Goal: Transaction & Acquisition: Purchase product/service

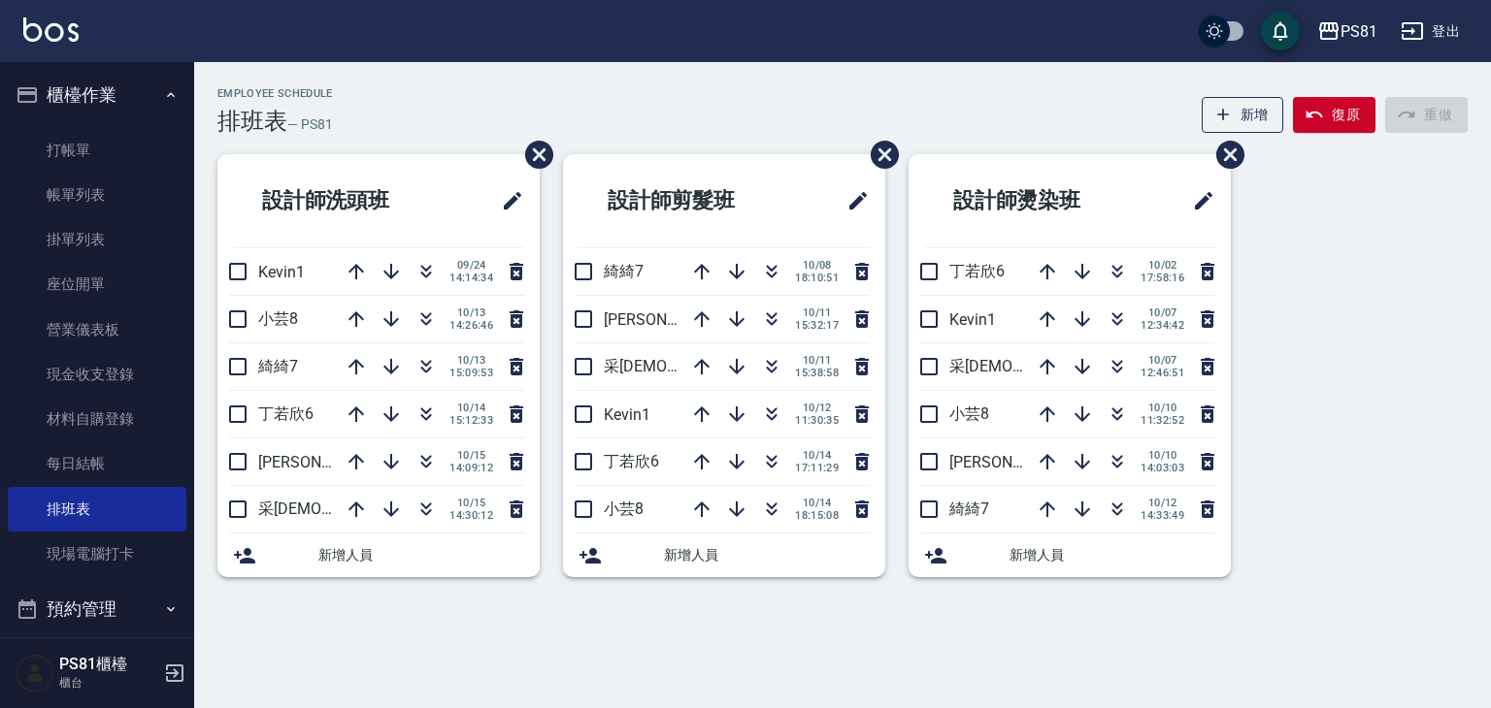
scroll to position [291, 0]
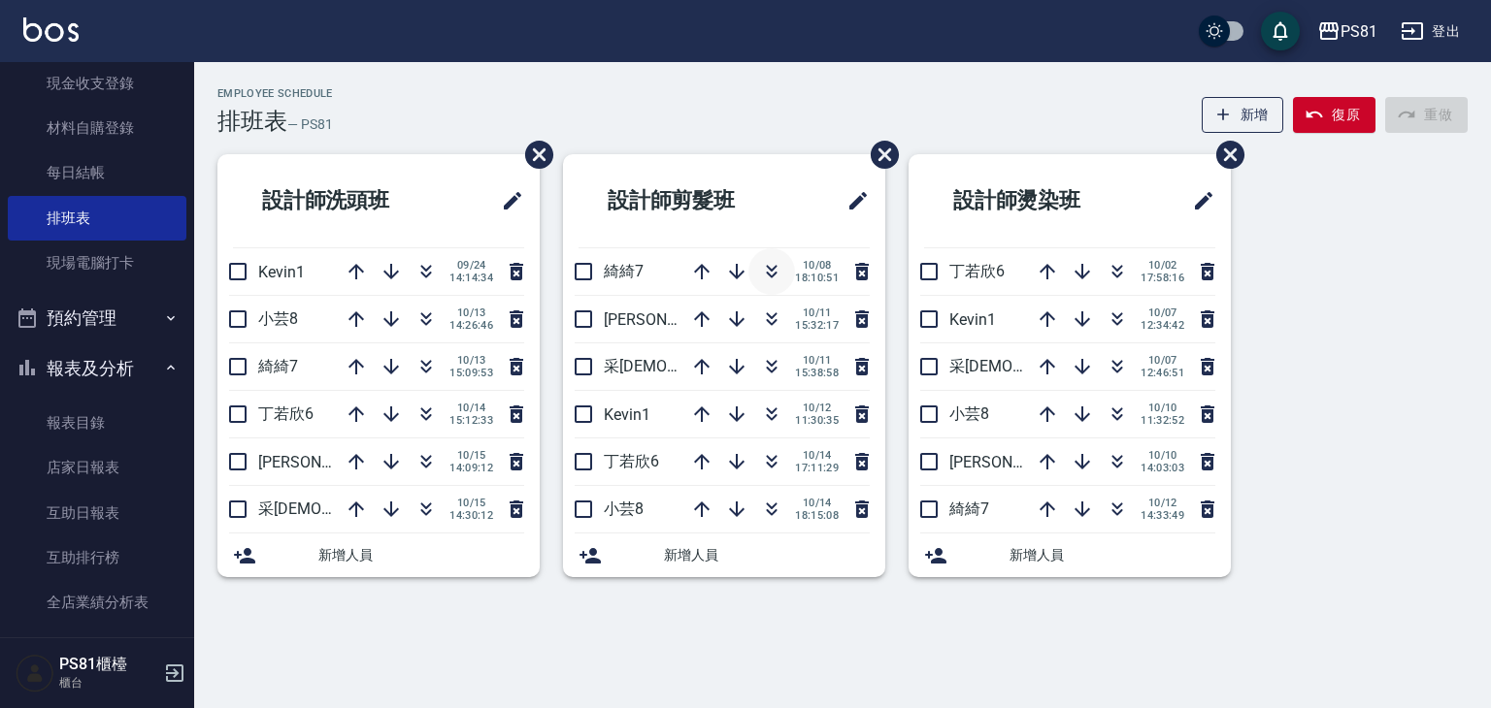
click at [773, 272] on icon "button" at bounding box center [771, 271] width 23 height 23
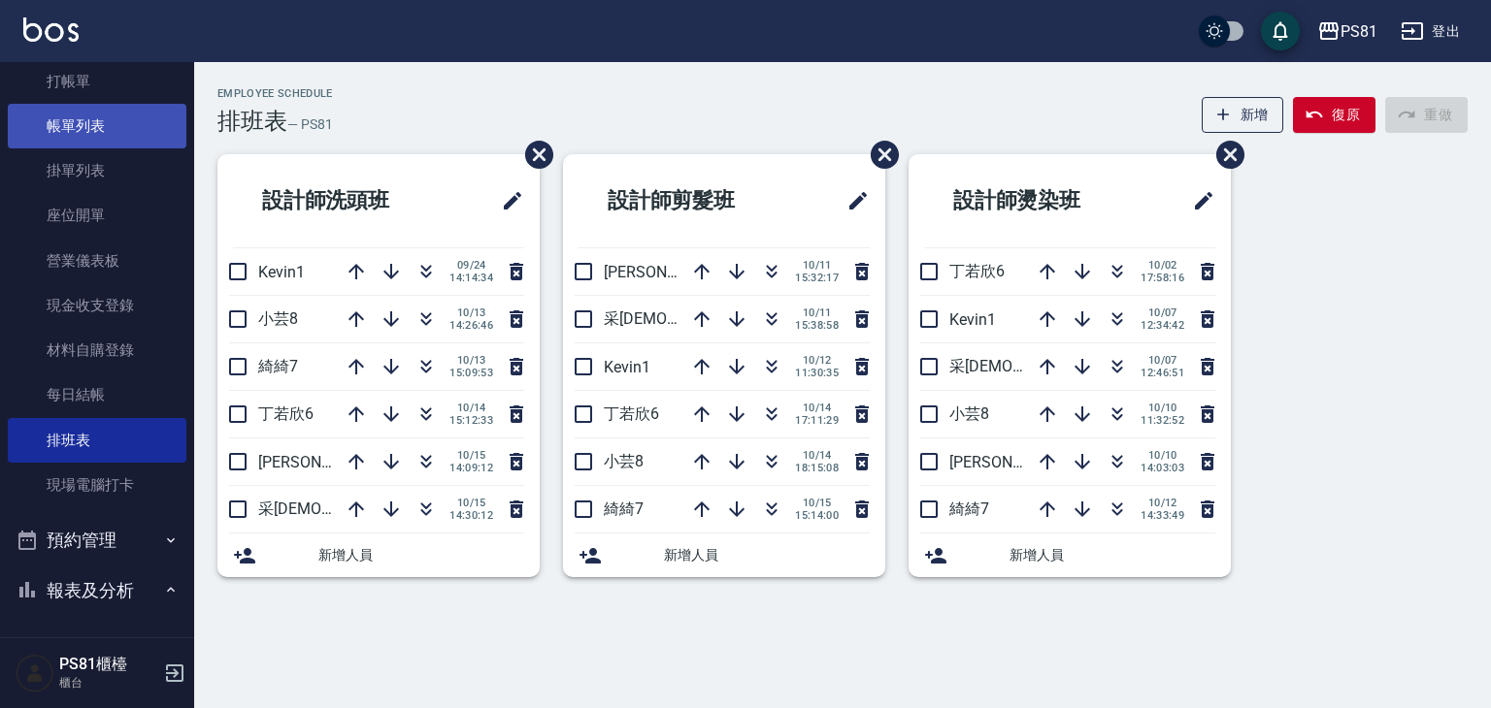
scroll to position [0, 0]
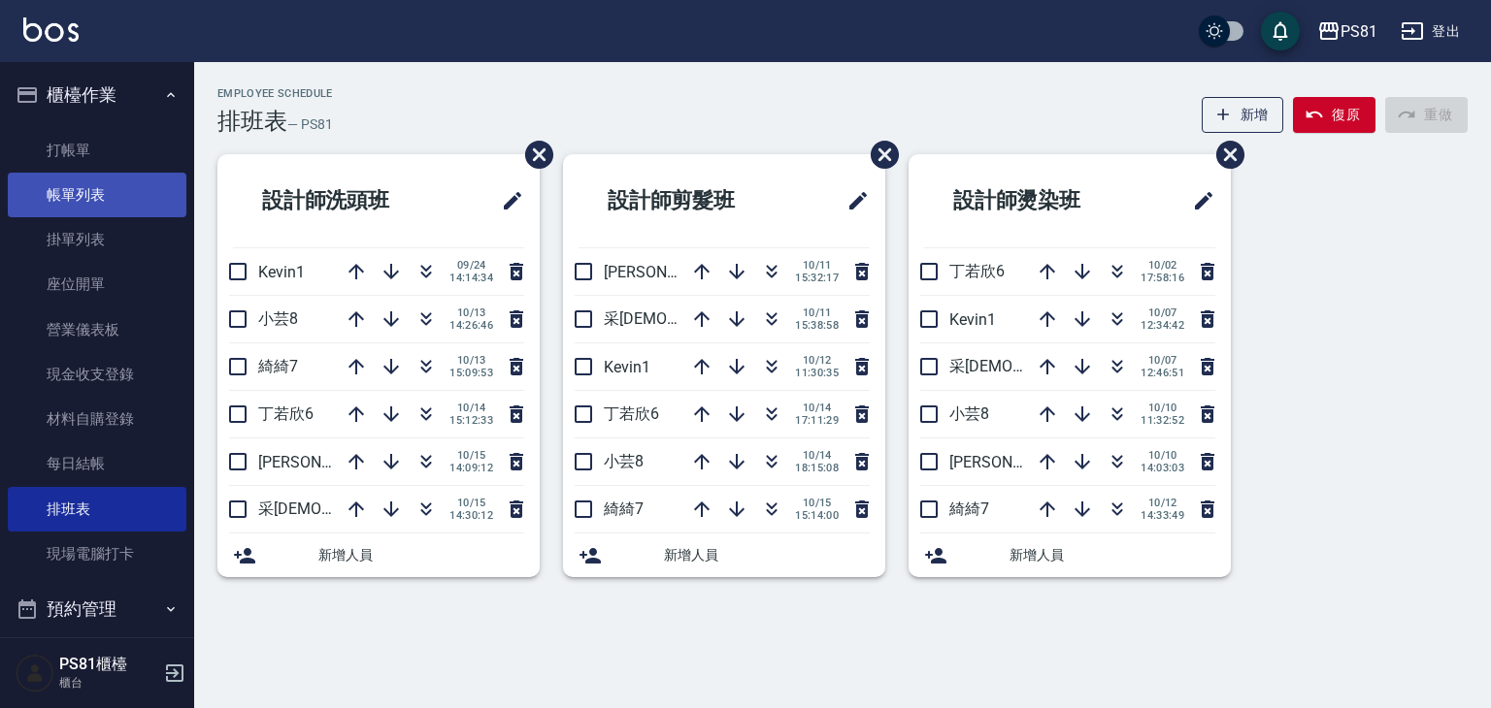
click at [120, 199] on link "帳單列表" at bounding box center [97, 195] width 179 height 45
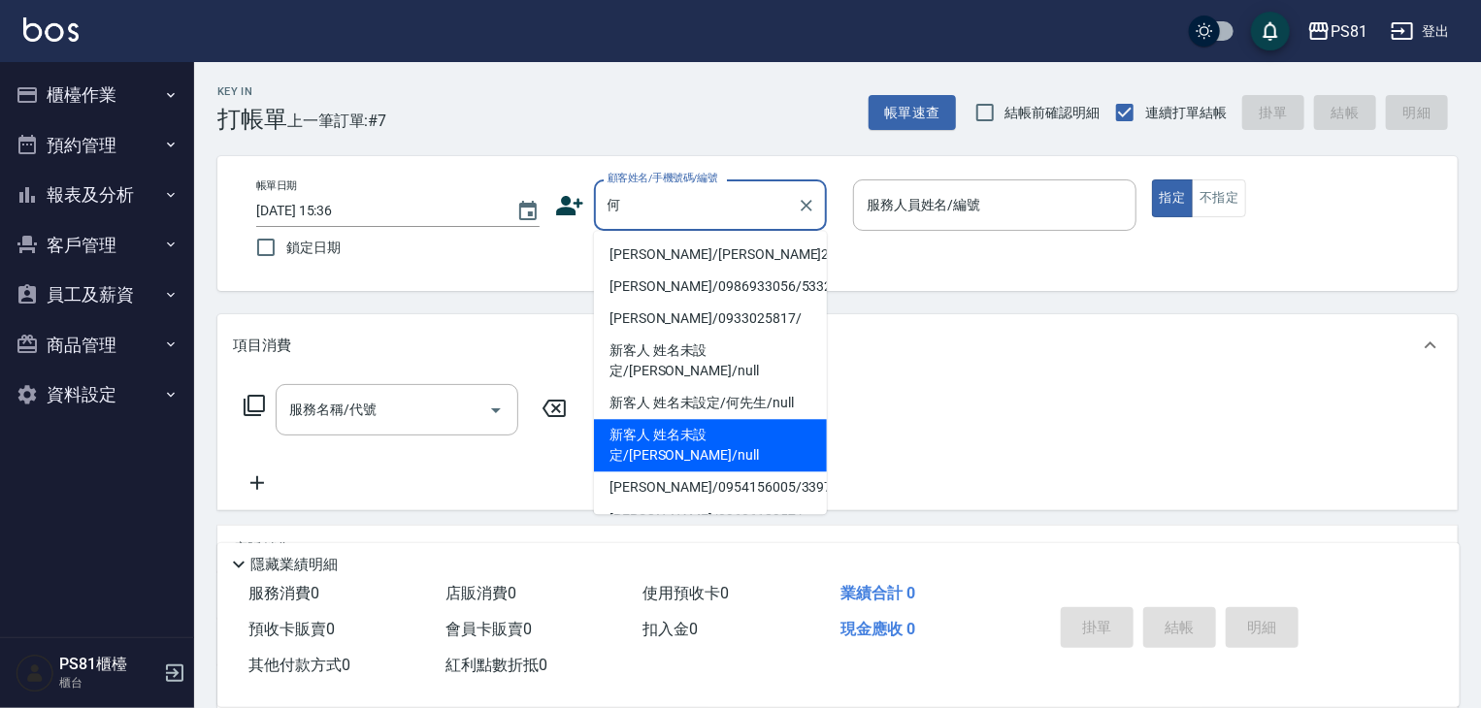
click at [799, 419] on li "新客人 姓名未設定/[PERSON_NAME]/null" at bounding box center [710, 445] width 233 height 52
type input "新客人 姓名未設定/[PERSON_NAME]/null"
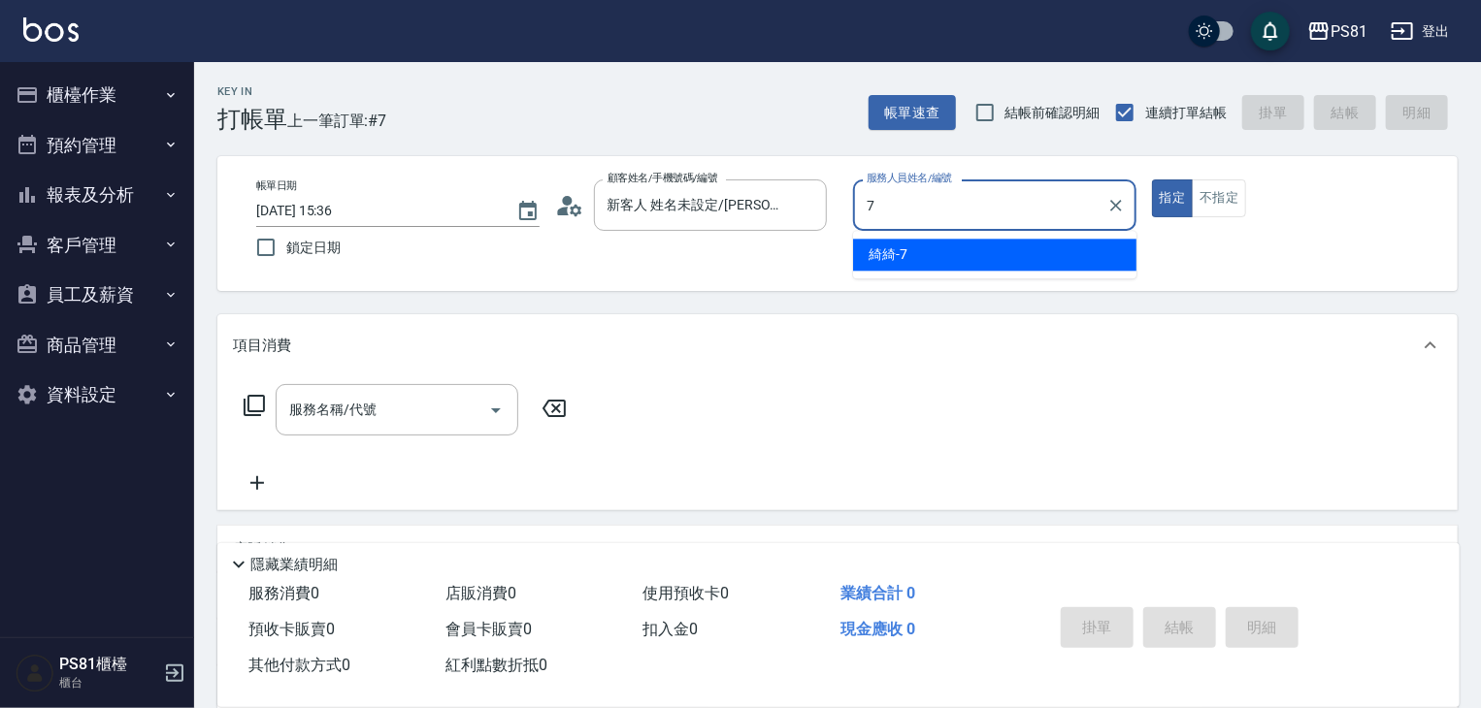
click at [916, 267] on div "綺綺 -7" at bounding box center [994, 255] width 283 height 32
type input "綺綺-7"
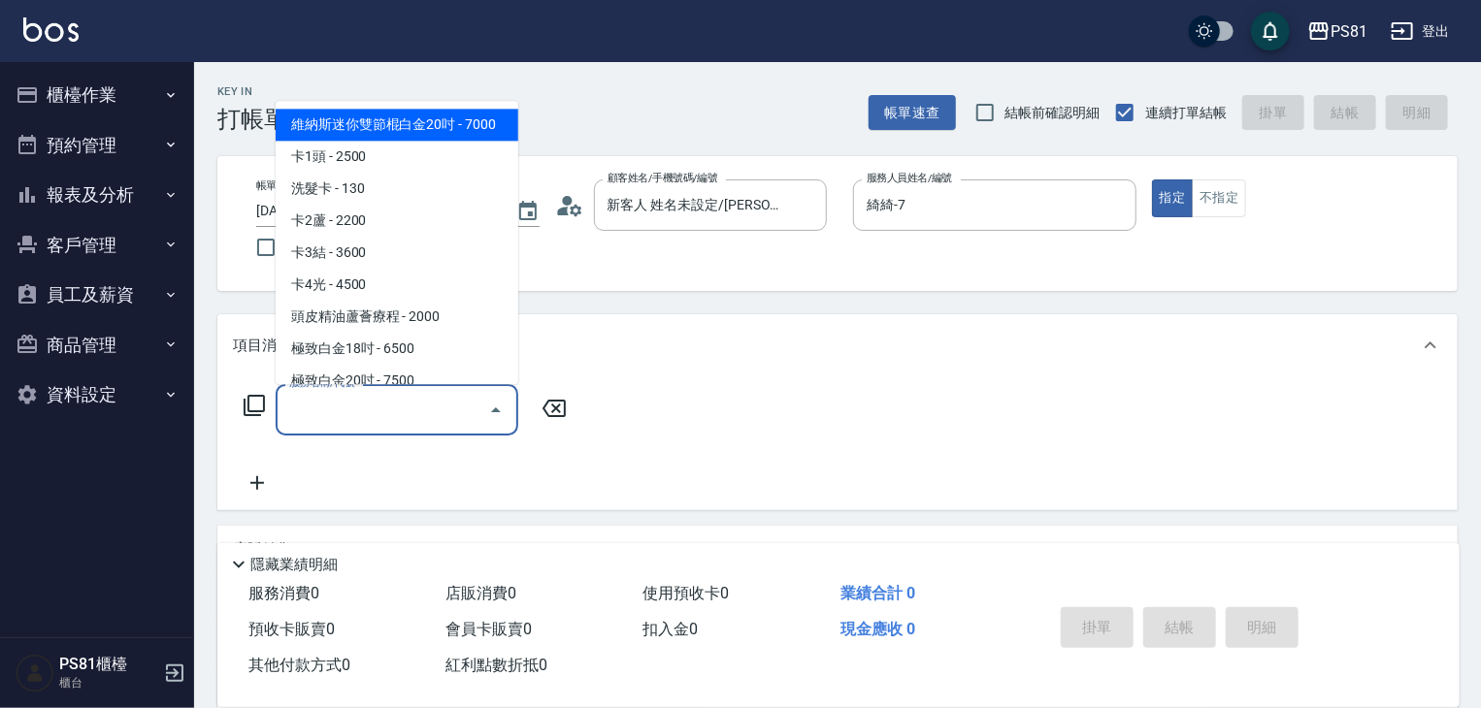
click at [424, 402] on input "服務名稱/代號" at bounding box center [382, 410] width 196 height 34
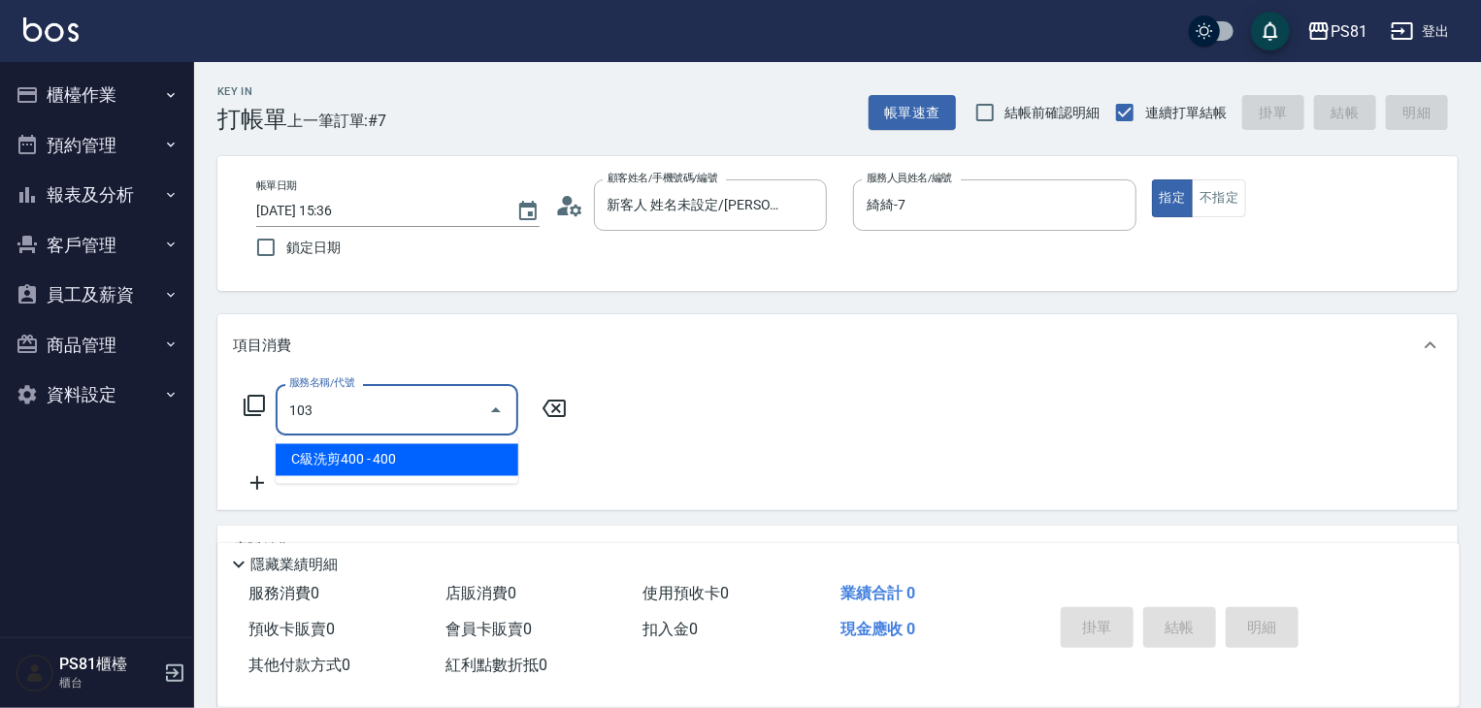
click at [516, 464] on span "C級洗剪400 - 400" at bounding box center [397, 460] width 243 height 32
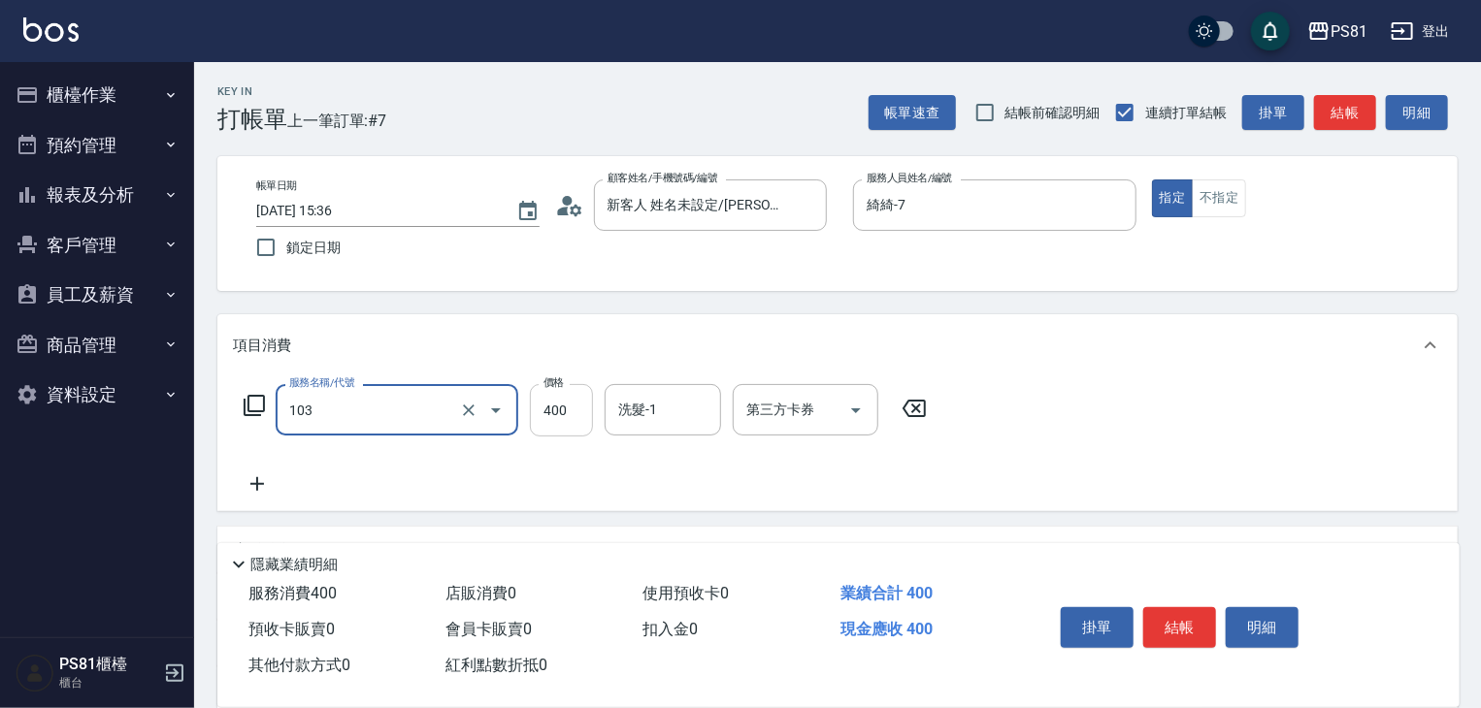
type input "C級洗剪400(103)"
click at [573, 415] on input "400" at bounding box center [561, 410] width 63 height 52
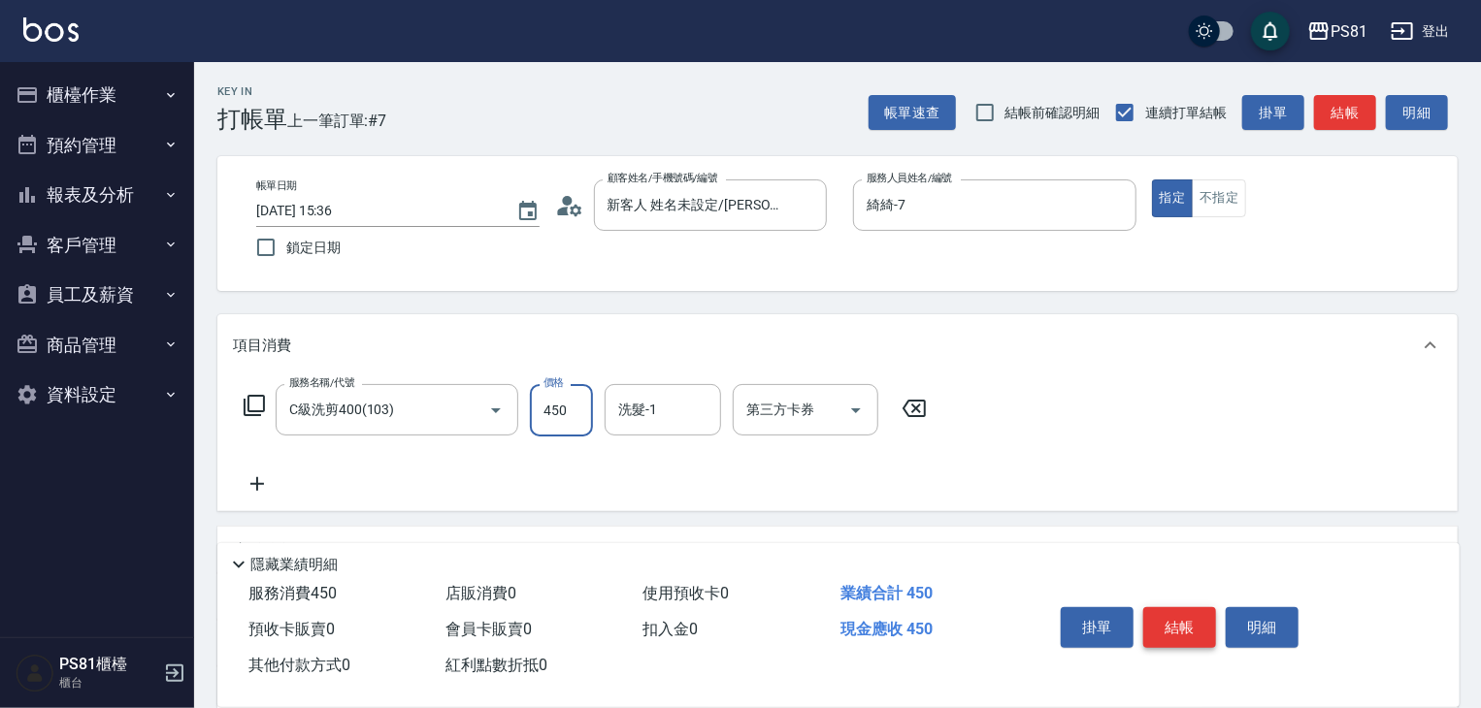
type input "450"
click at [1177, 626] on button "結帳" at bounding box center [1179, 628] width 73 height 41
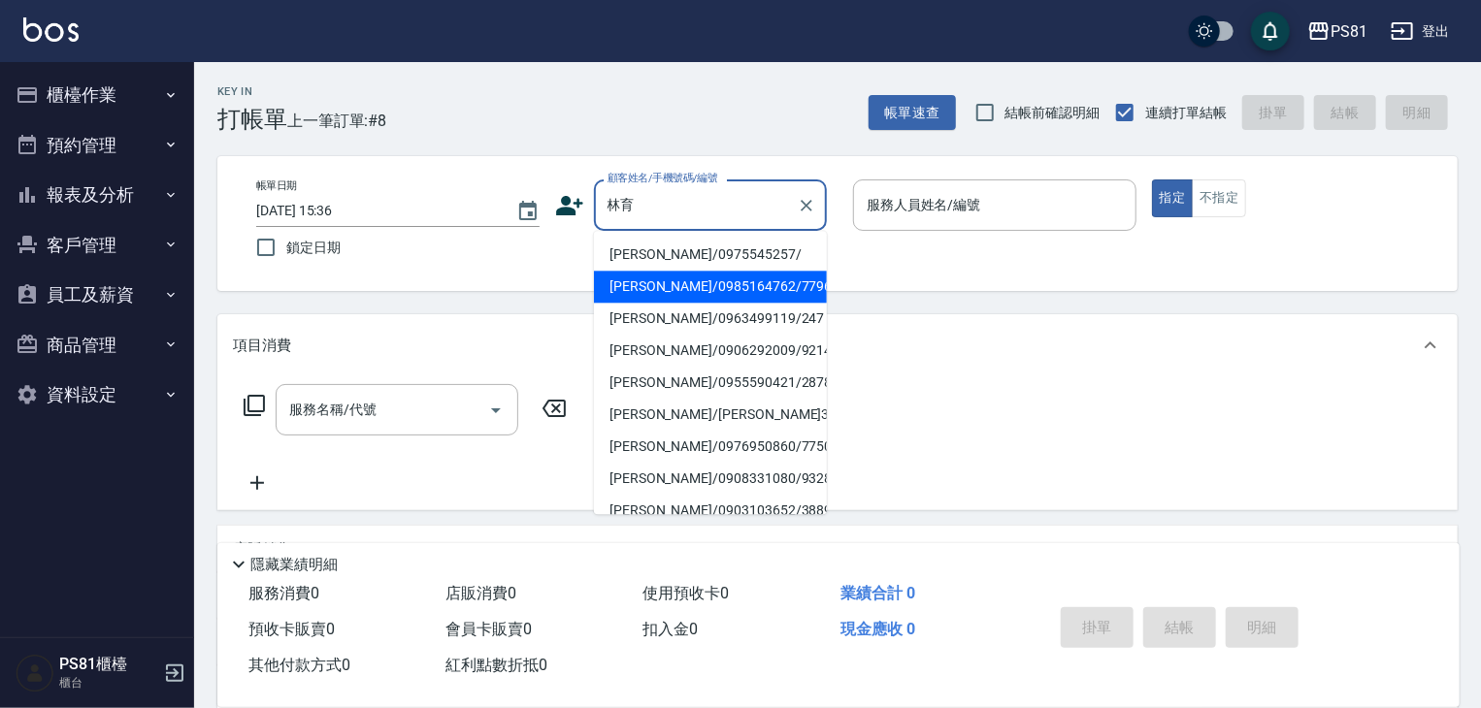
click at [736, 292] on li "林育全/0985164762/7796" at bounding box center [710, 287] width 233 height 32
type input "林育全/0985164762/7796"
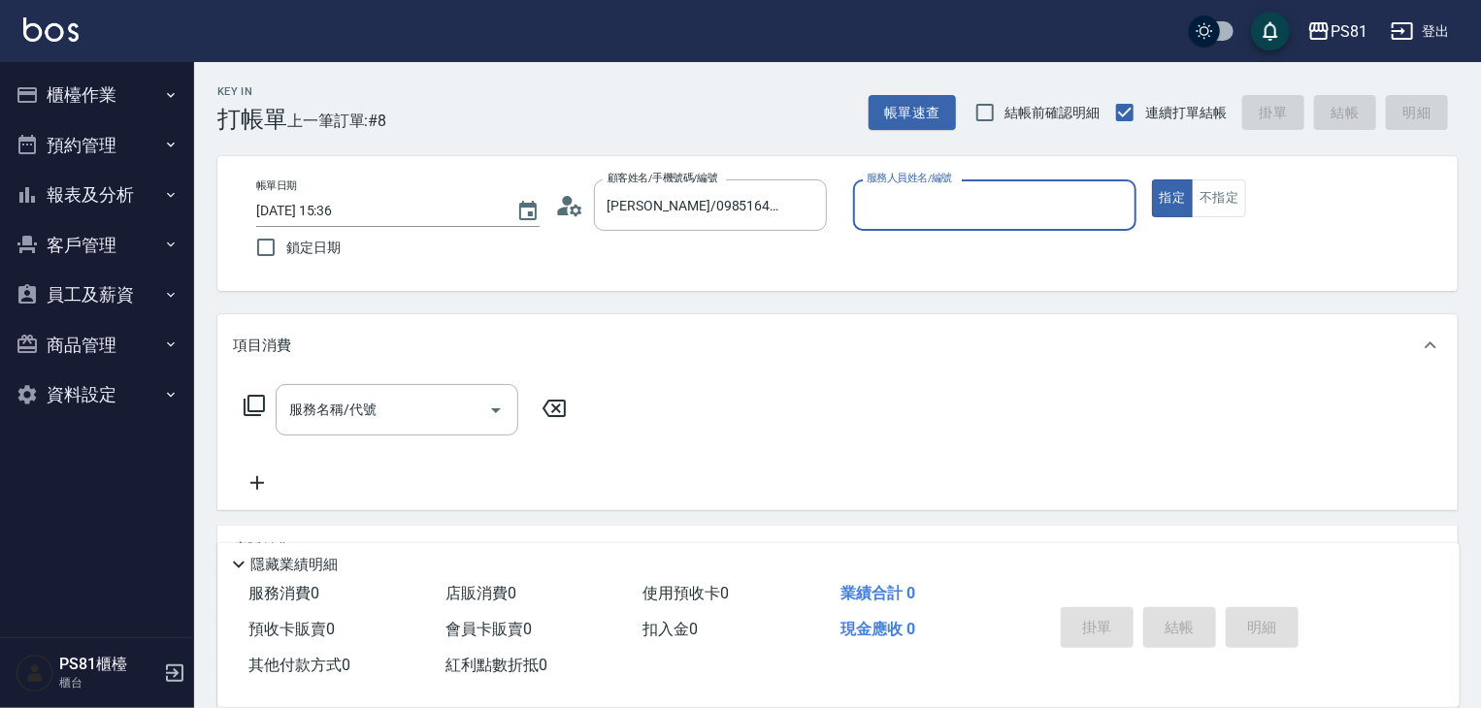
type input "綺綺-7"
click at [377, 427] on div "服務名稱/代號" at bounding box center [397, 409] width 243 height 51
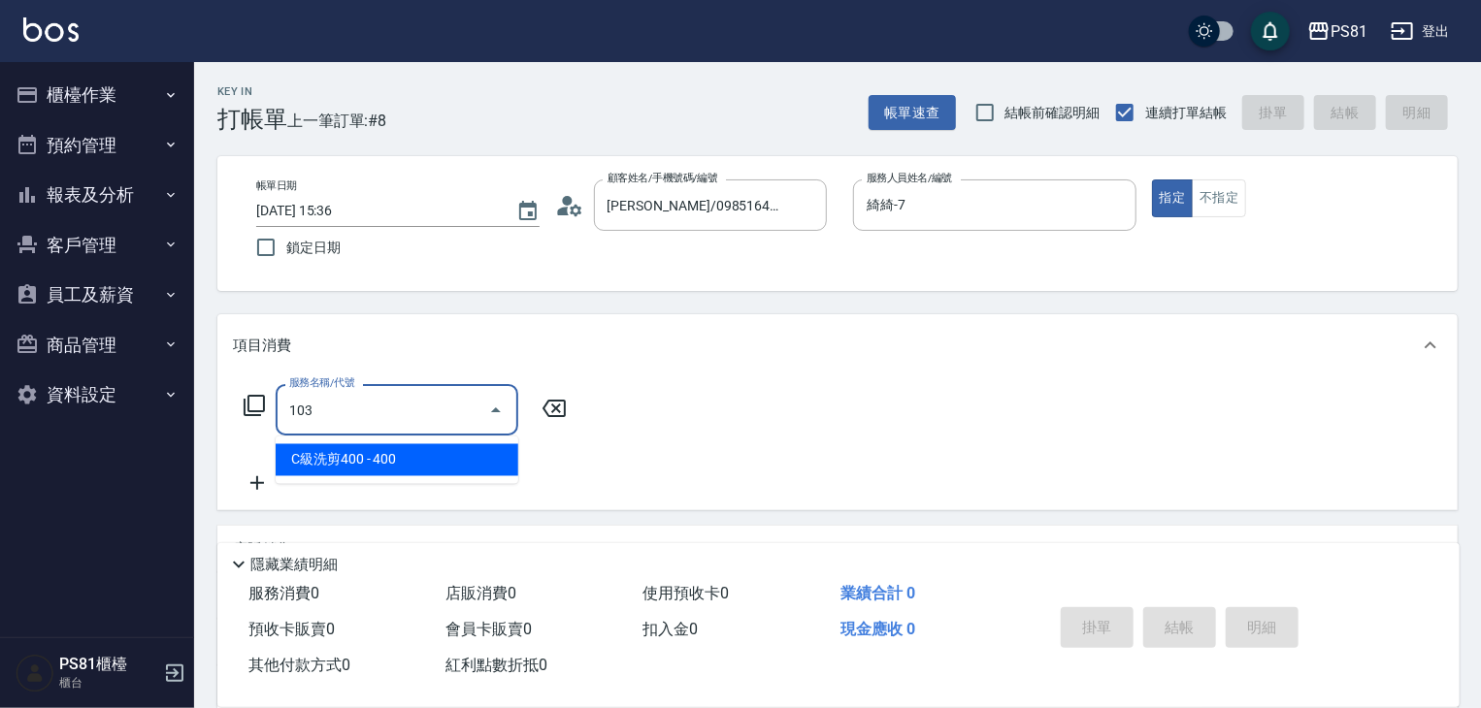
drag, startPoint x: 439, startPoint y: 466, endPoint x: 511, endPoint y: 447, distance: 75.1
click at [457, 460] on span "C級洗剪400 - 400" at bounding box center [397, 460] width 243 height 32
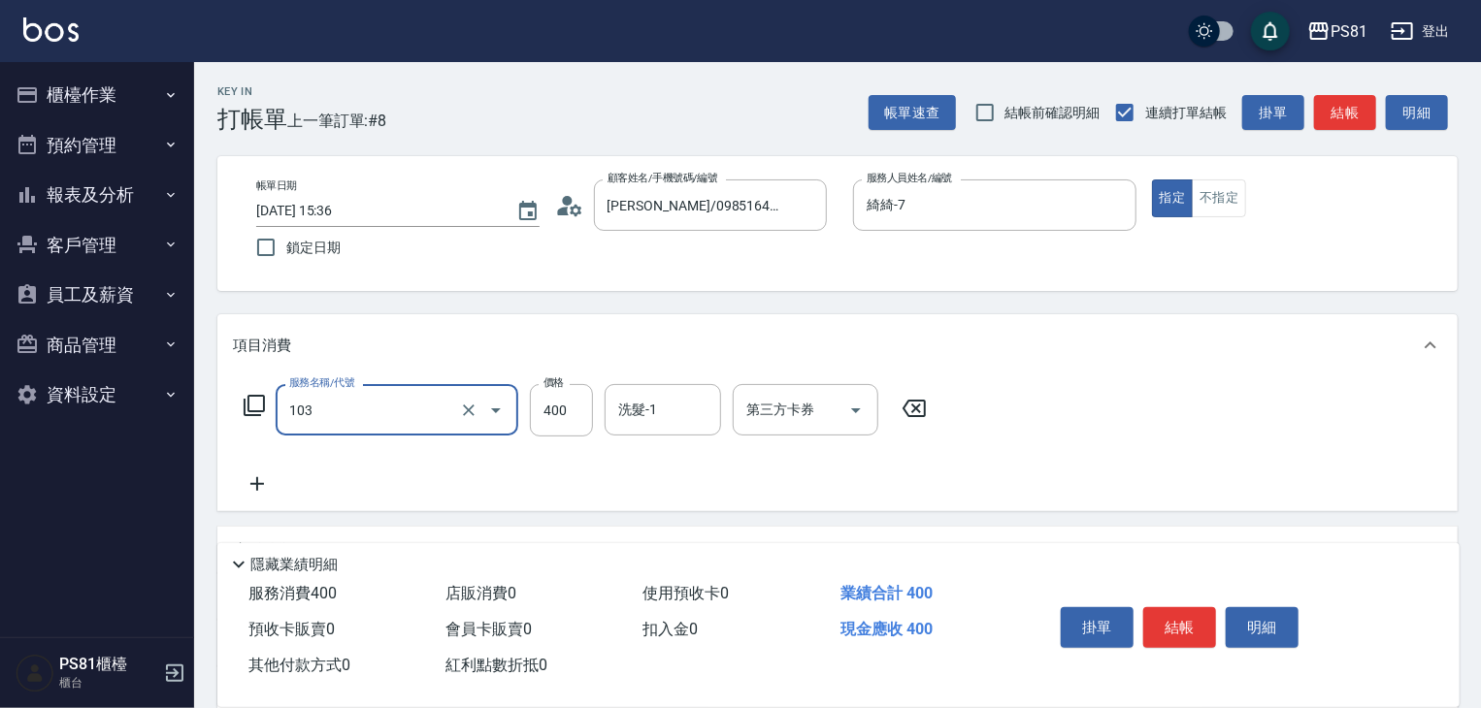
type input "C級洗剪400(103)"
drag, startPoint x: 543, startPoint y: 438, endPoint x: 582, endPoint y: 423, distance: 41.5
click at [582, 423] on input "400" at bounding box center [561, 410] width 63 height 52
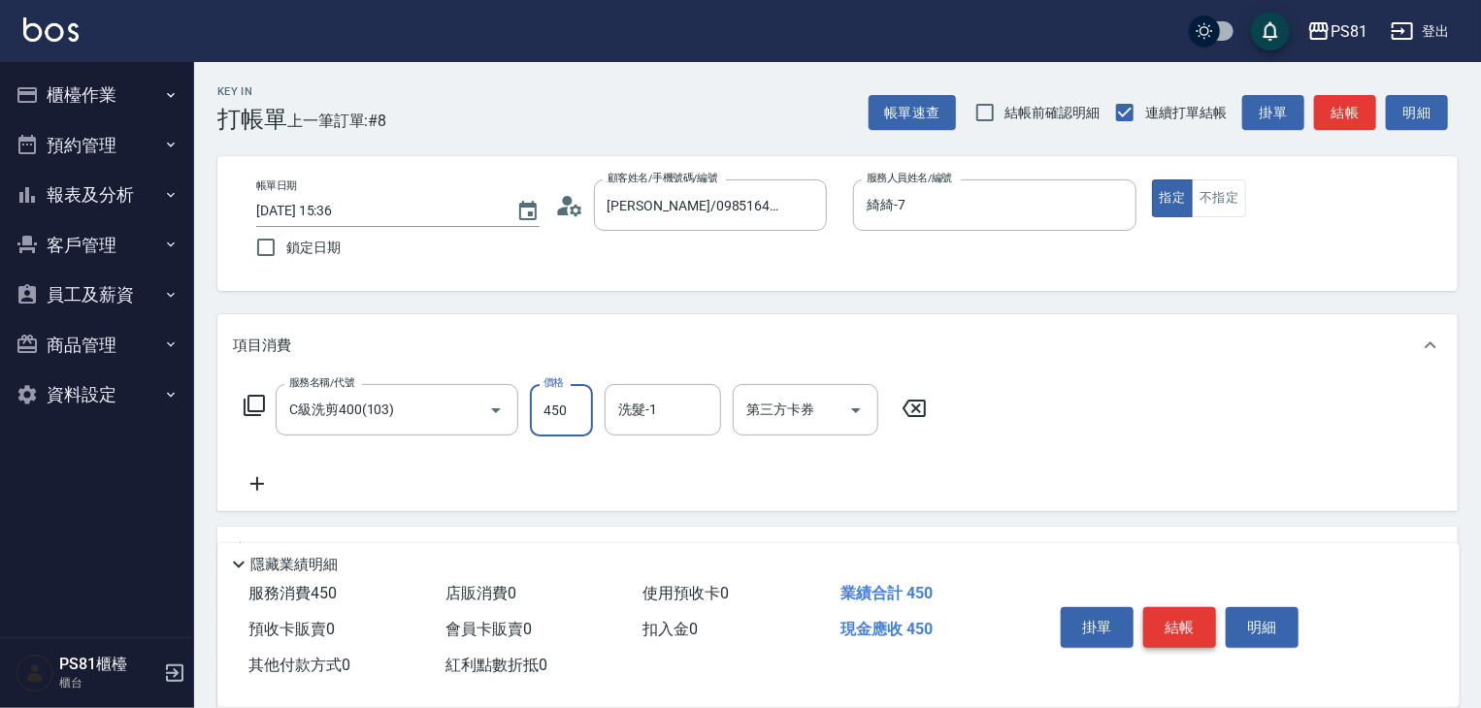
type input "450"
click at [1172, 631] on button "結帳" at bounding box center [1179, 628] width 73 height 41
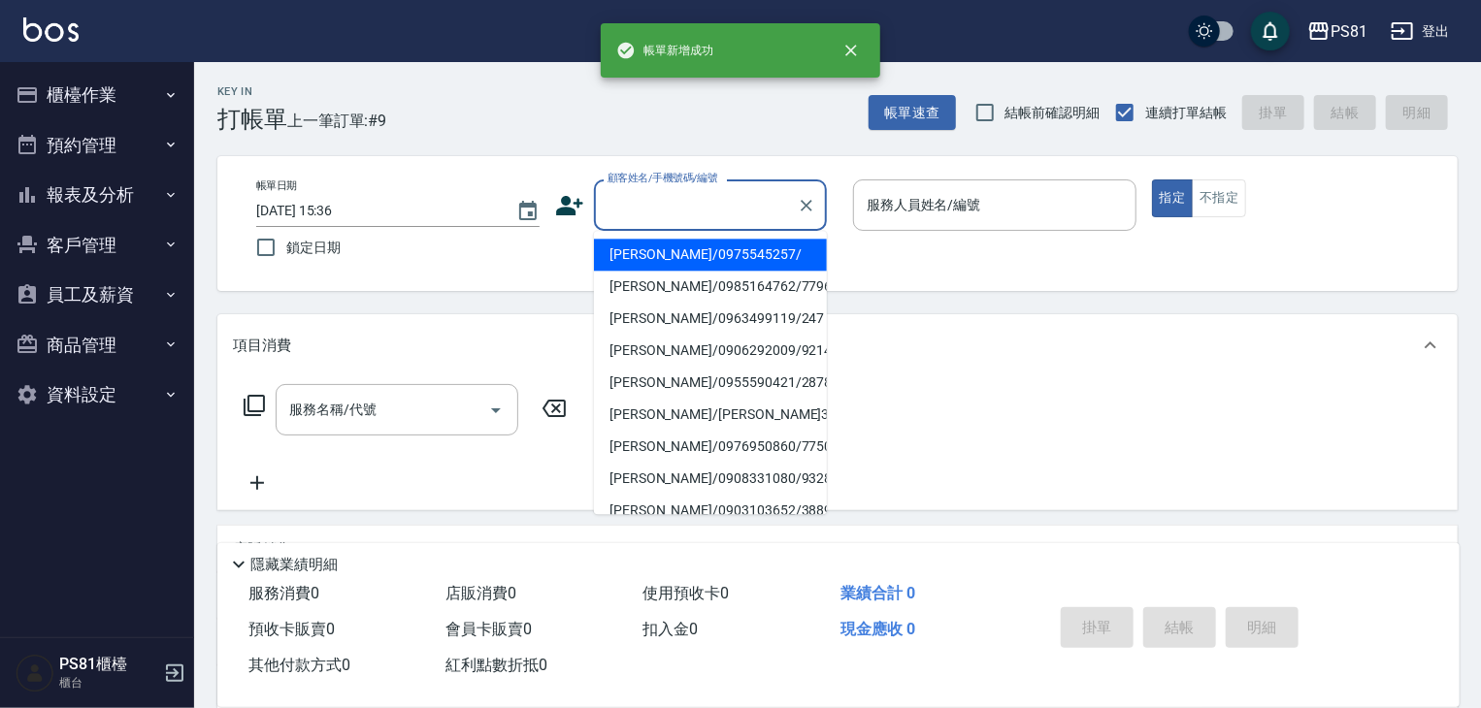
click at [648, 202] on input "顧客姓名/手機號碼/編號" at bounding box center [696, 205] width 186 height 34
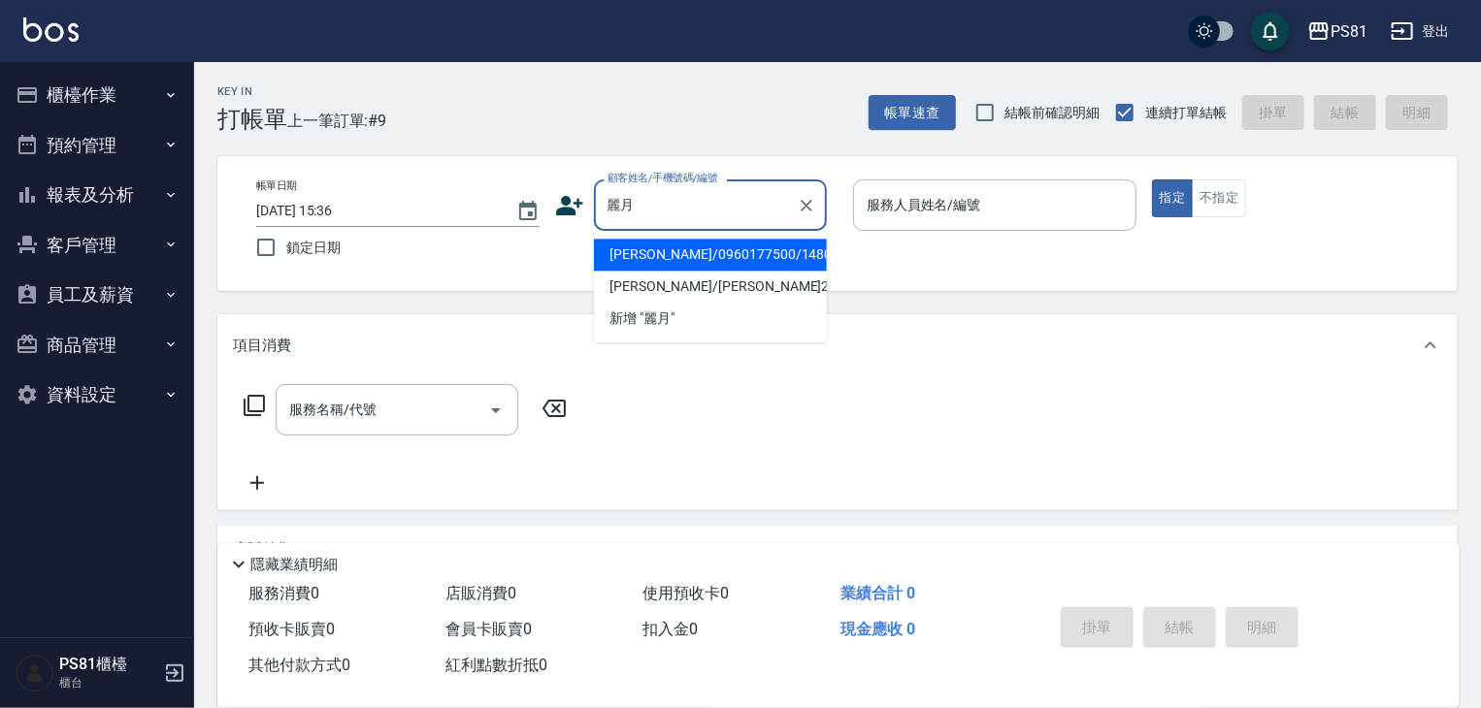
click at [749, 261] on li "張麗月/0960177500/1480" at bounding box center [710, 255] width 233 height 32
type input "張麗月/0960177500/1480"
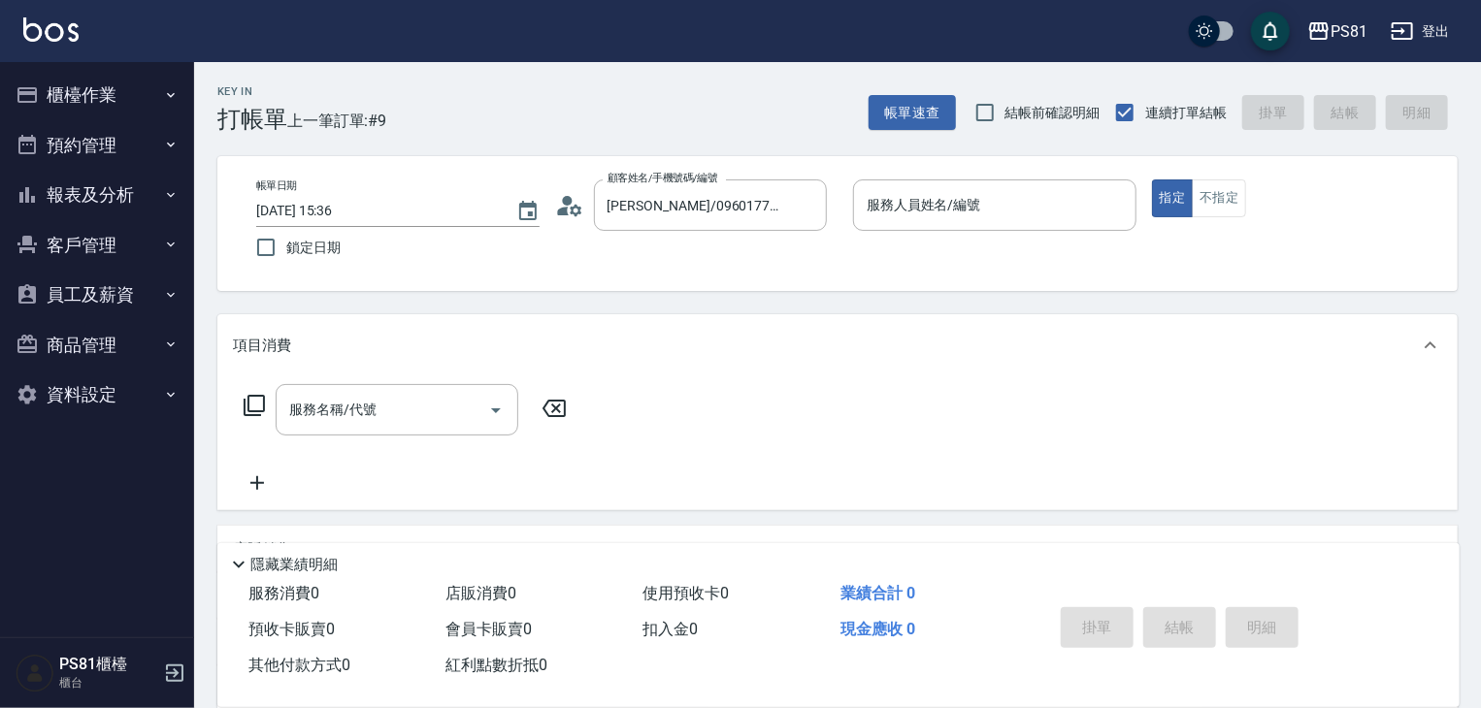
click at [569, 199] on circle at bounding box center [567, 201] width 10 height 10
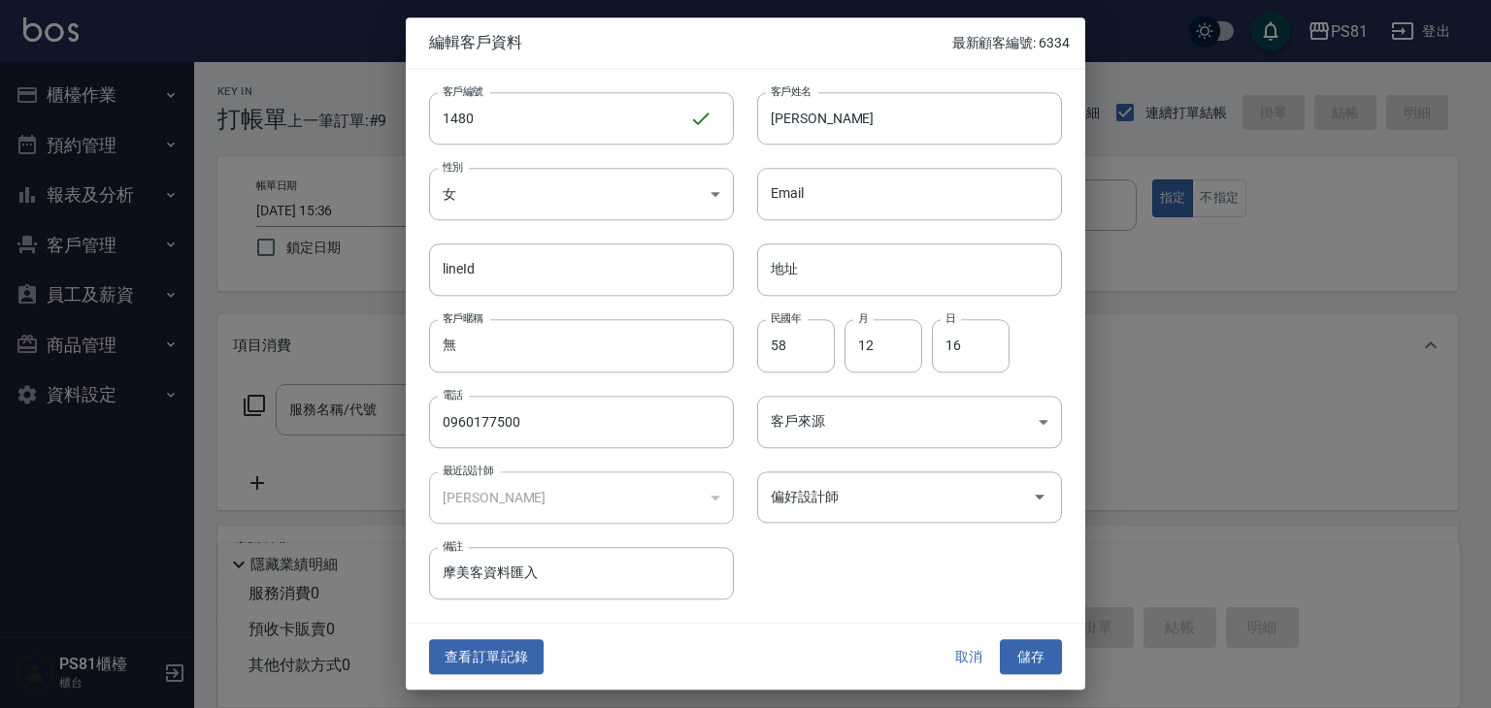
click at [973, 655] on button "取消" at bounding box center [968, 658] width 62 height 36
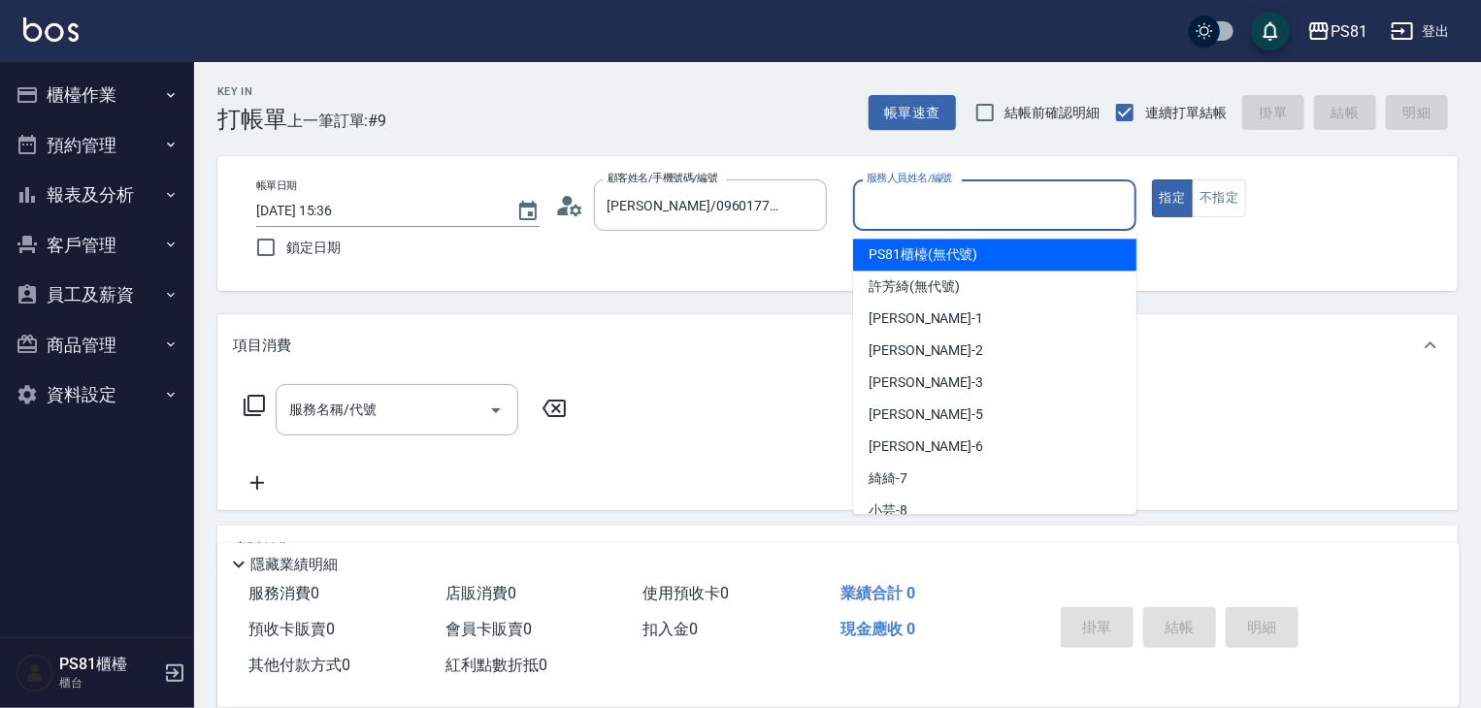
click at [1032, 191] on input "服務人員姓名/編號" at bounding box center [995, 205] width 266 height 34
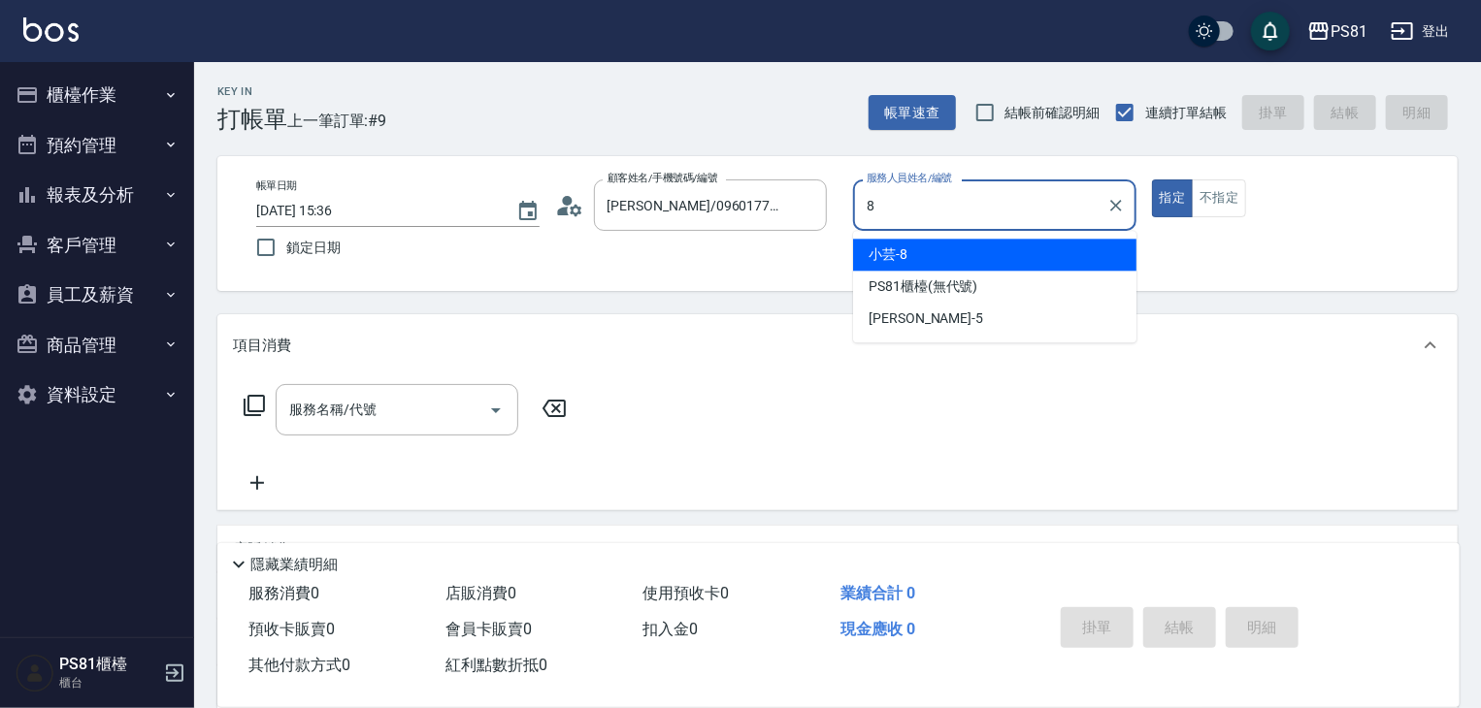
type input "小芸-8"
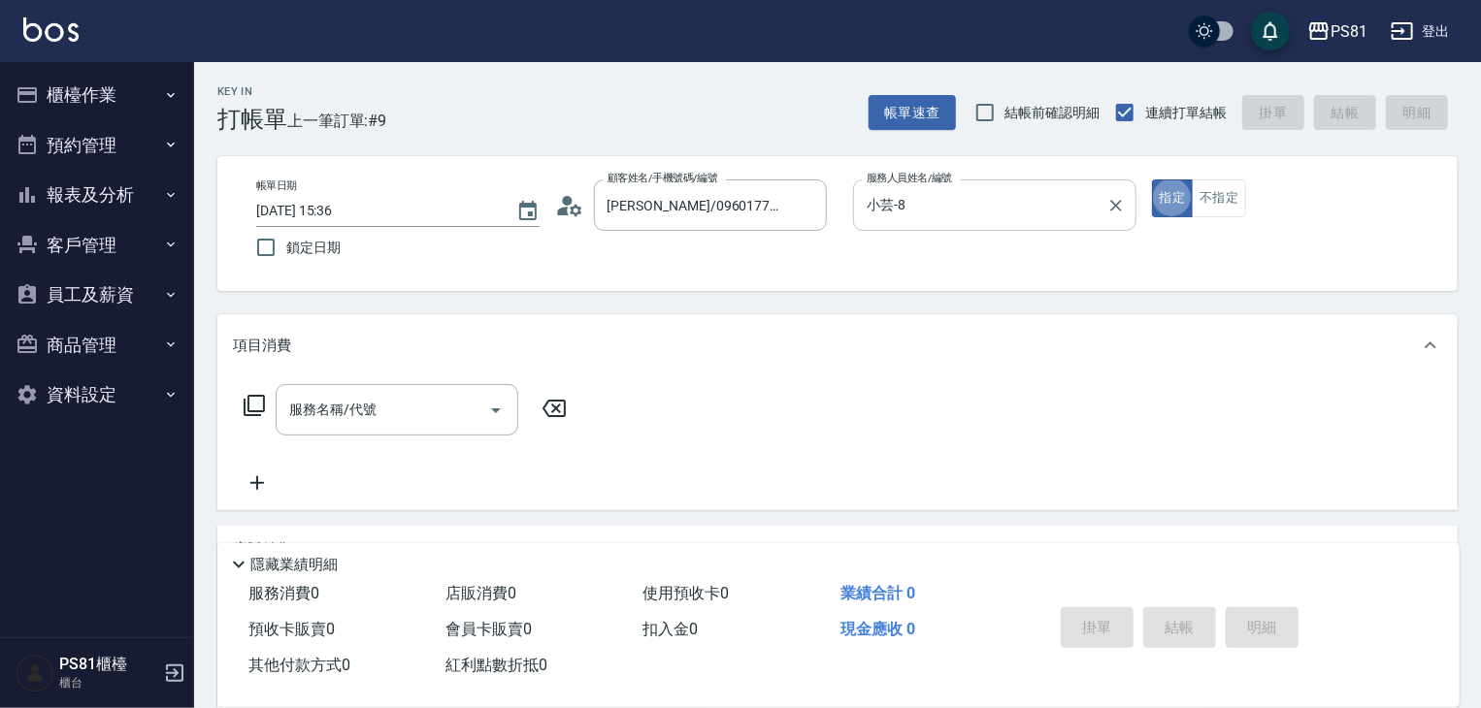
type button "true"
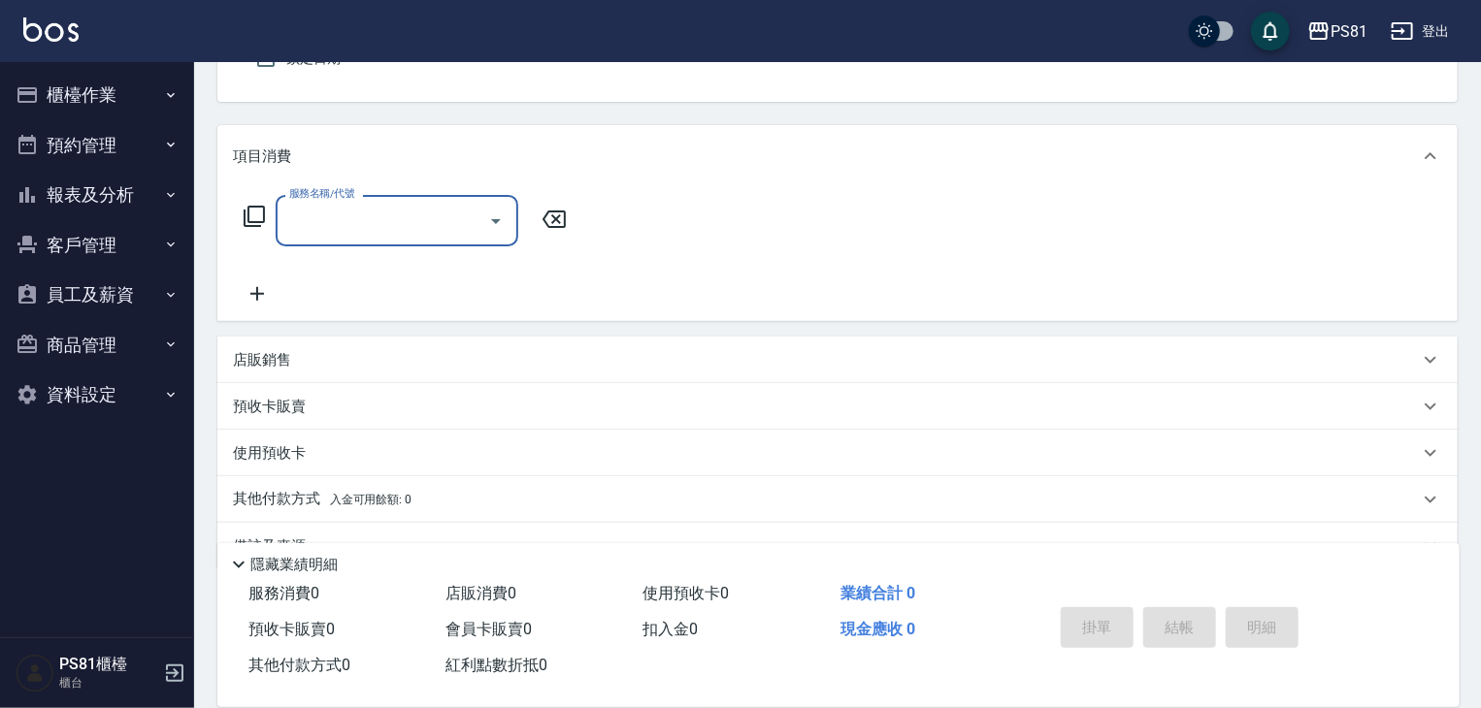
scroll to position [194, 0]
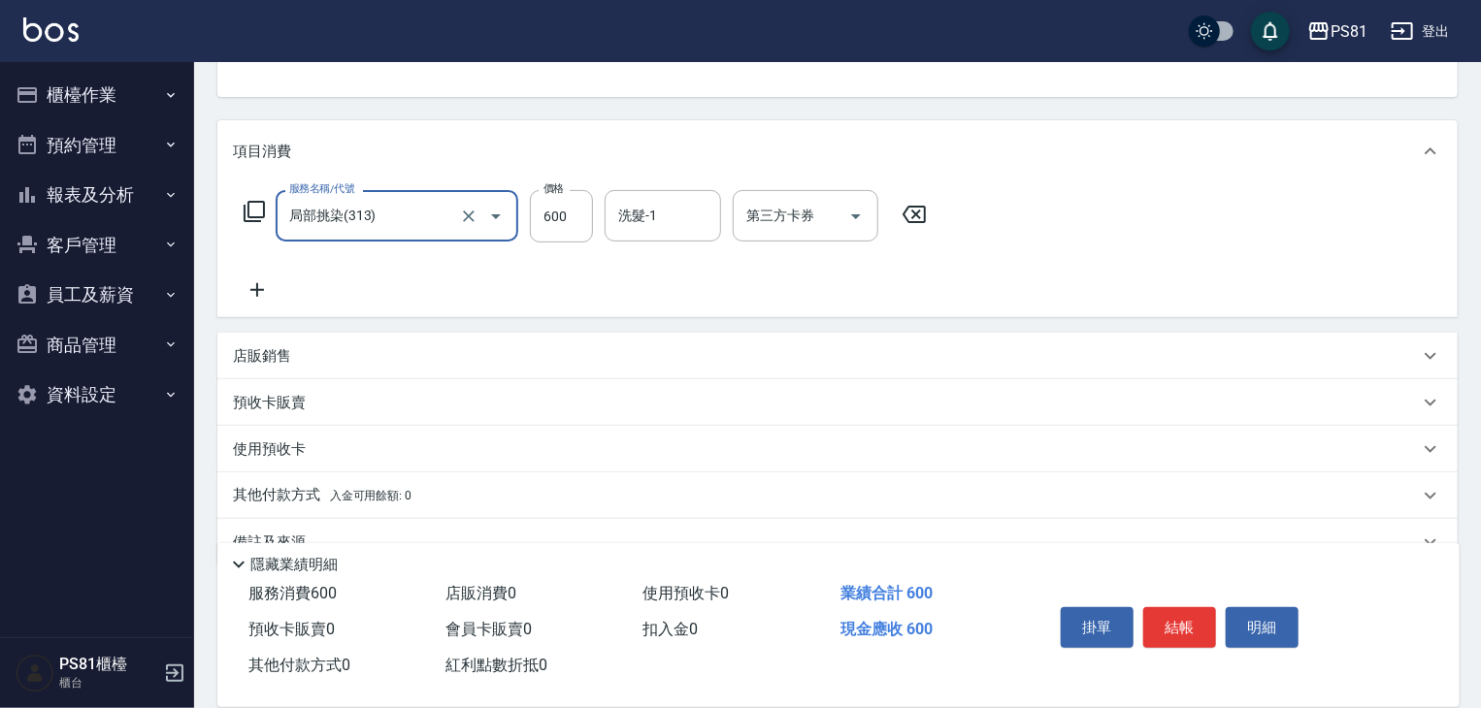
type input "局部挑染(313)"
type input "800"
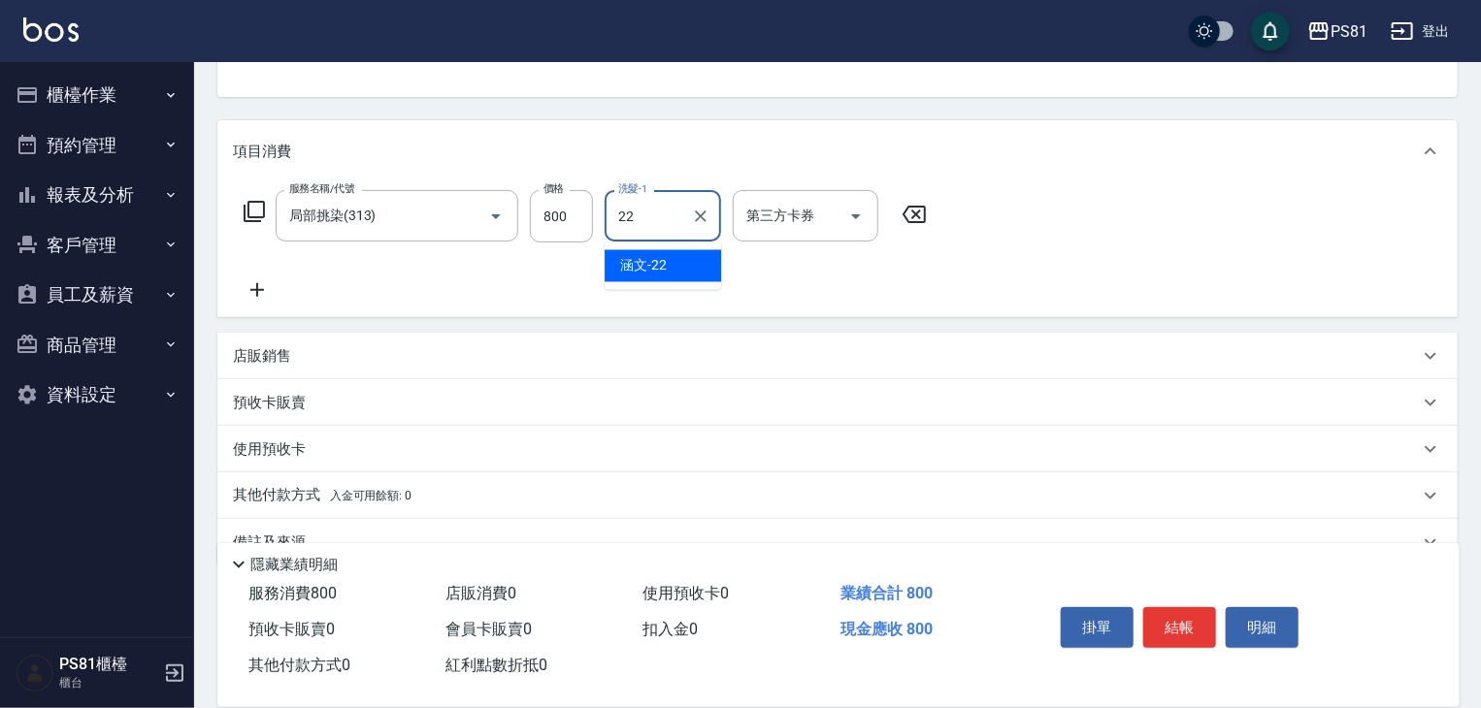
type input "涵文-22"
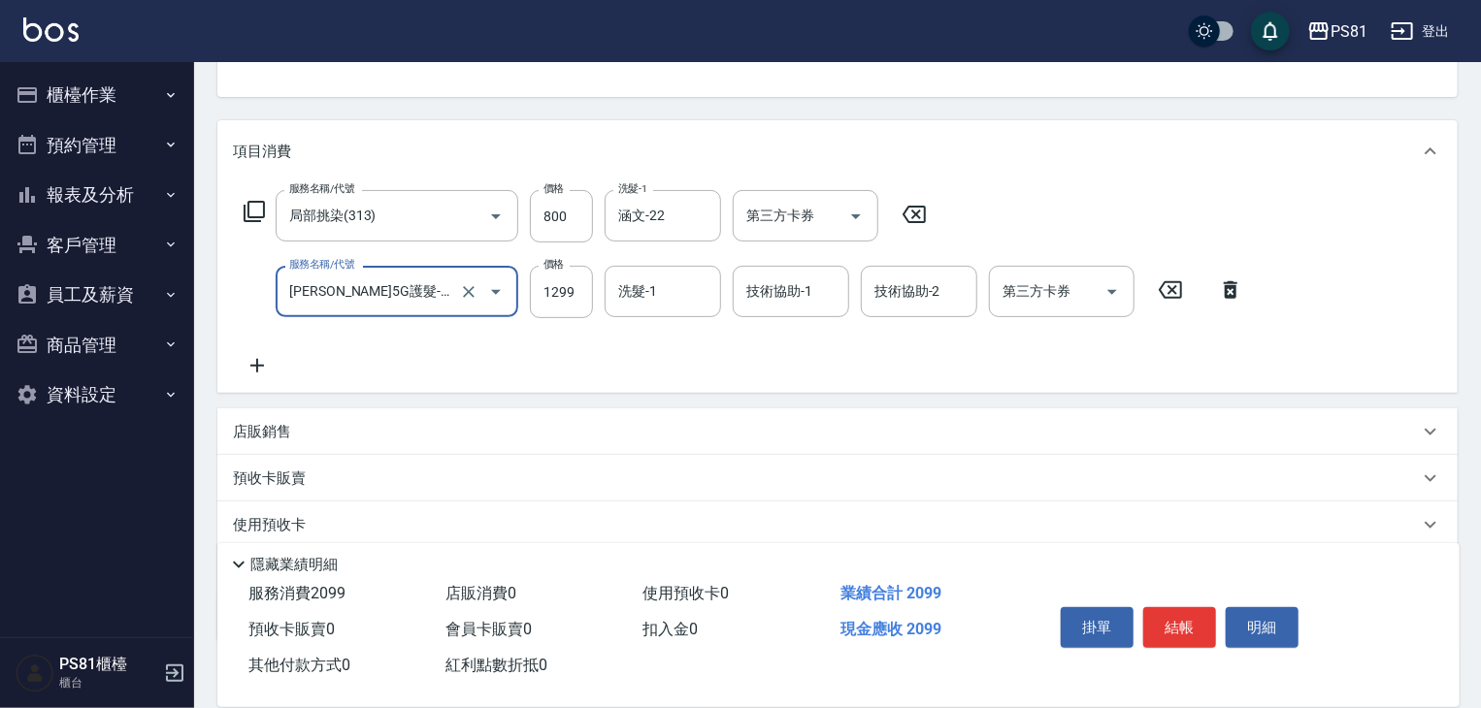
type input "歐娜5G護髮-肩下長髮(1106)"
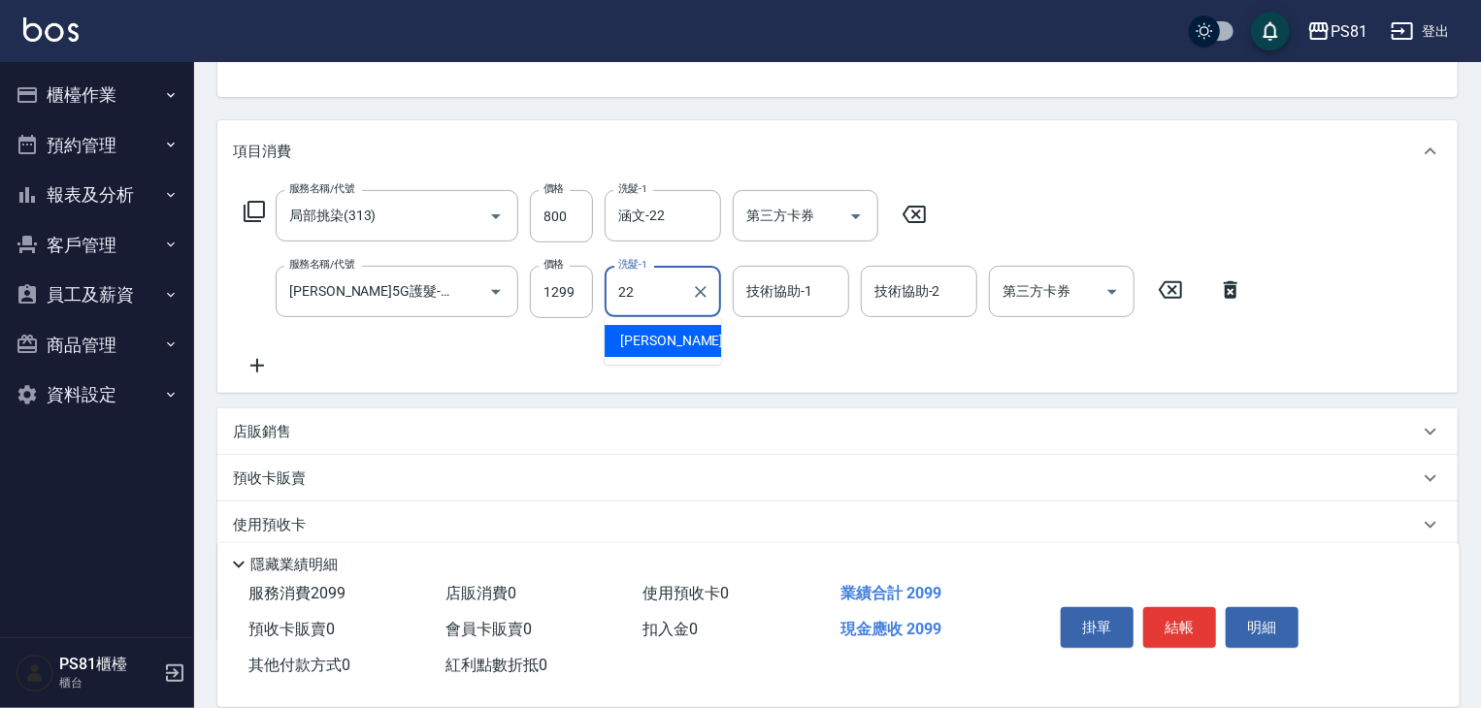
type input "涵文-22"
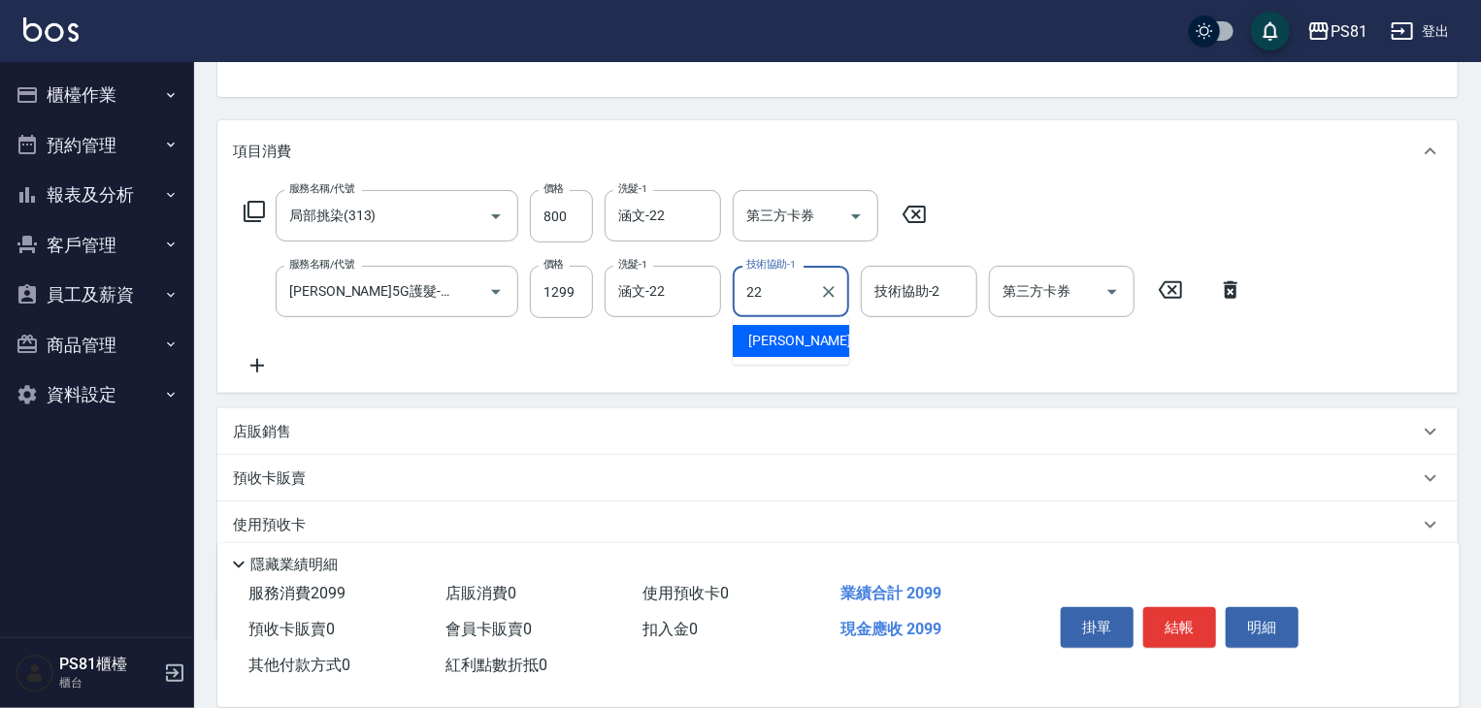
type input "涵文-22"
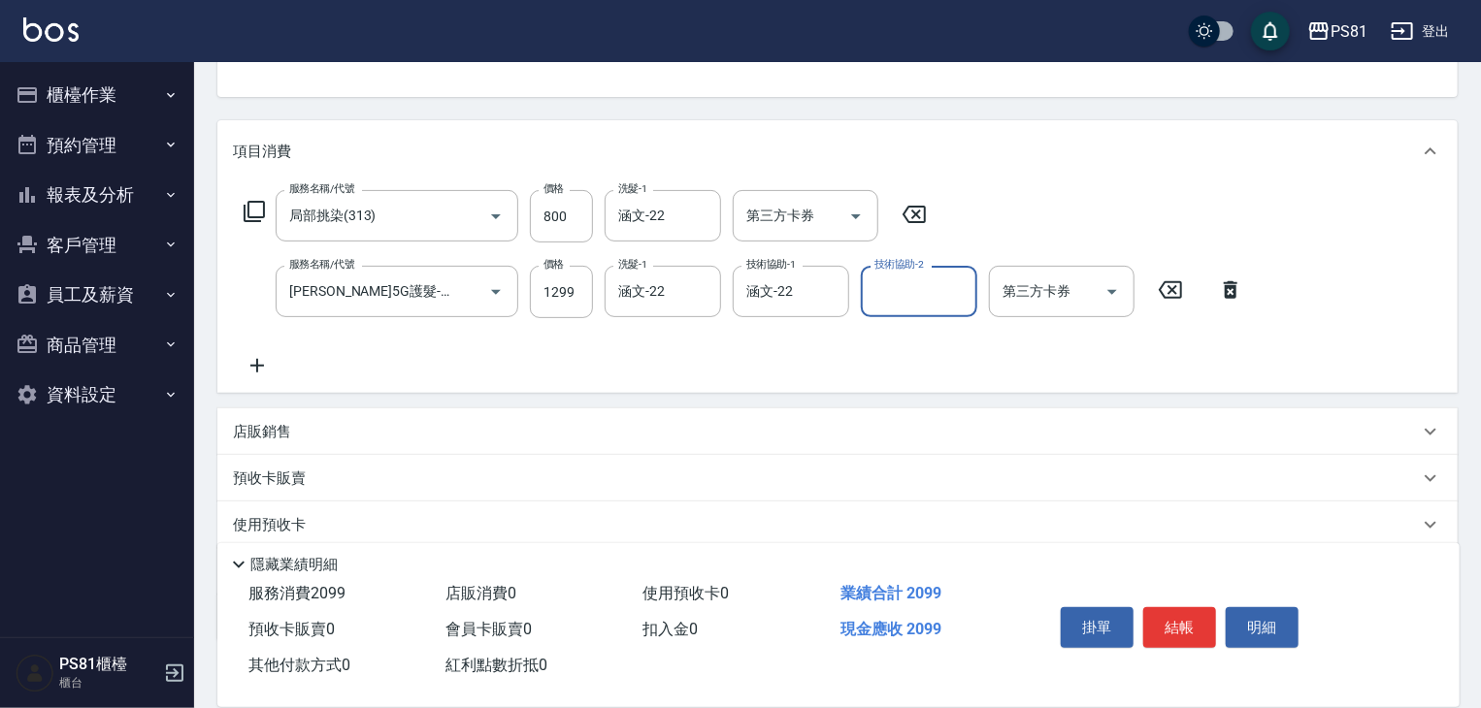
click at [259, 369] on icon at bounding box center [257, 365] width 49 height 23
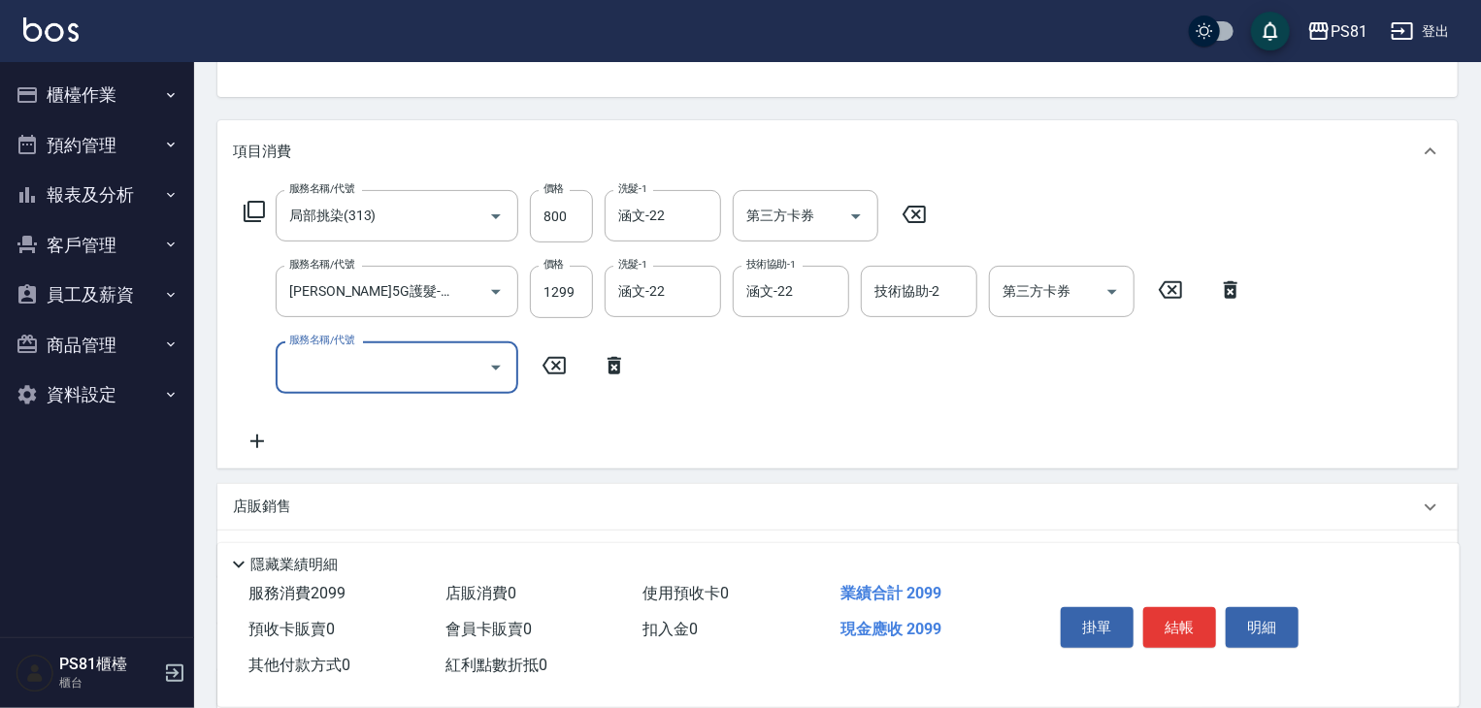
scroll to position [0, 0]
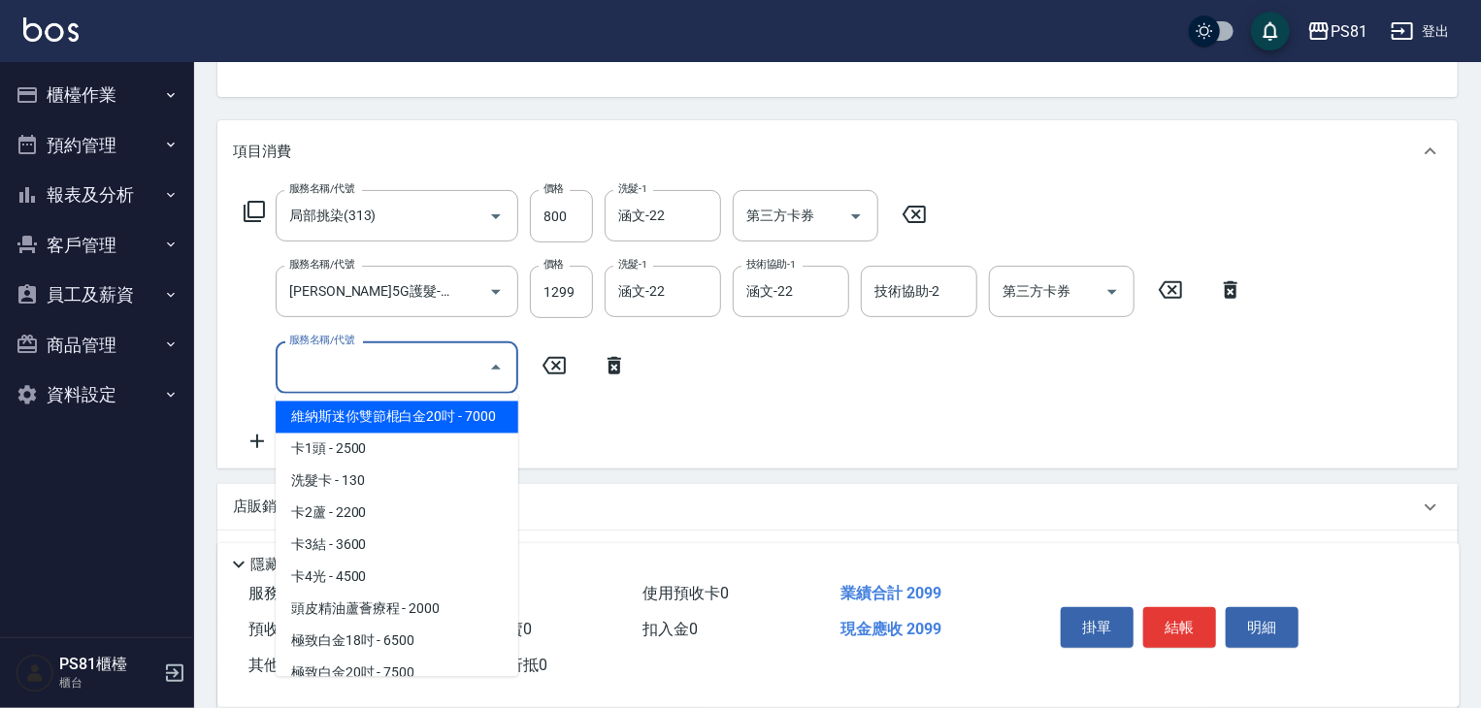
click at [332, 360] on input "服務名稱/代號" at bounding box center [382, 367] width 196 height 34
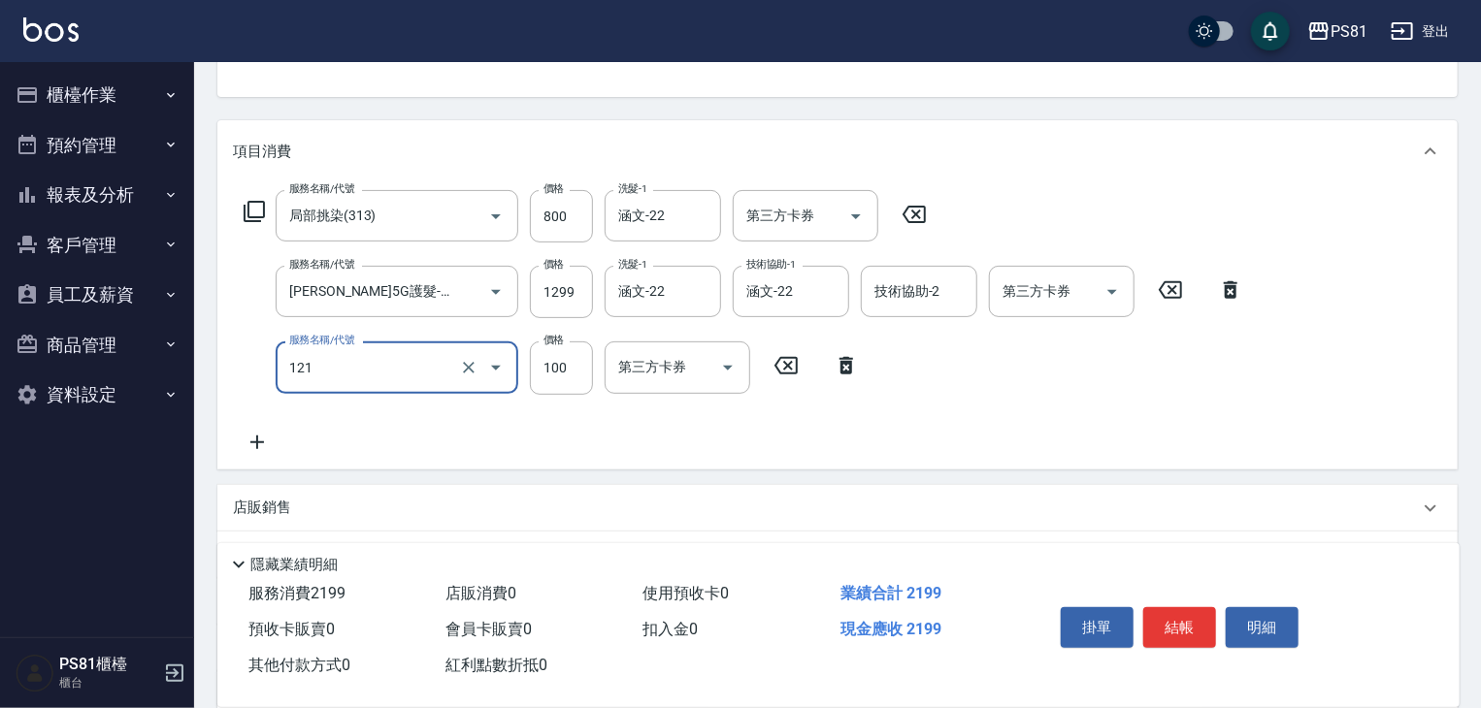
type input "剪劉海(121)"
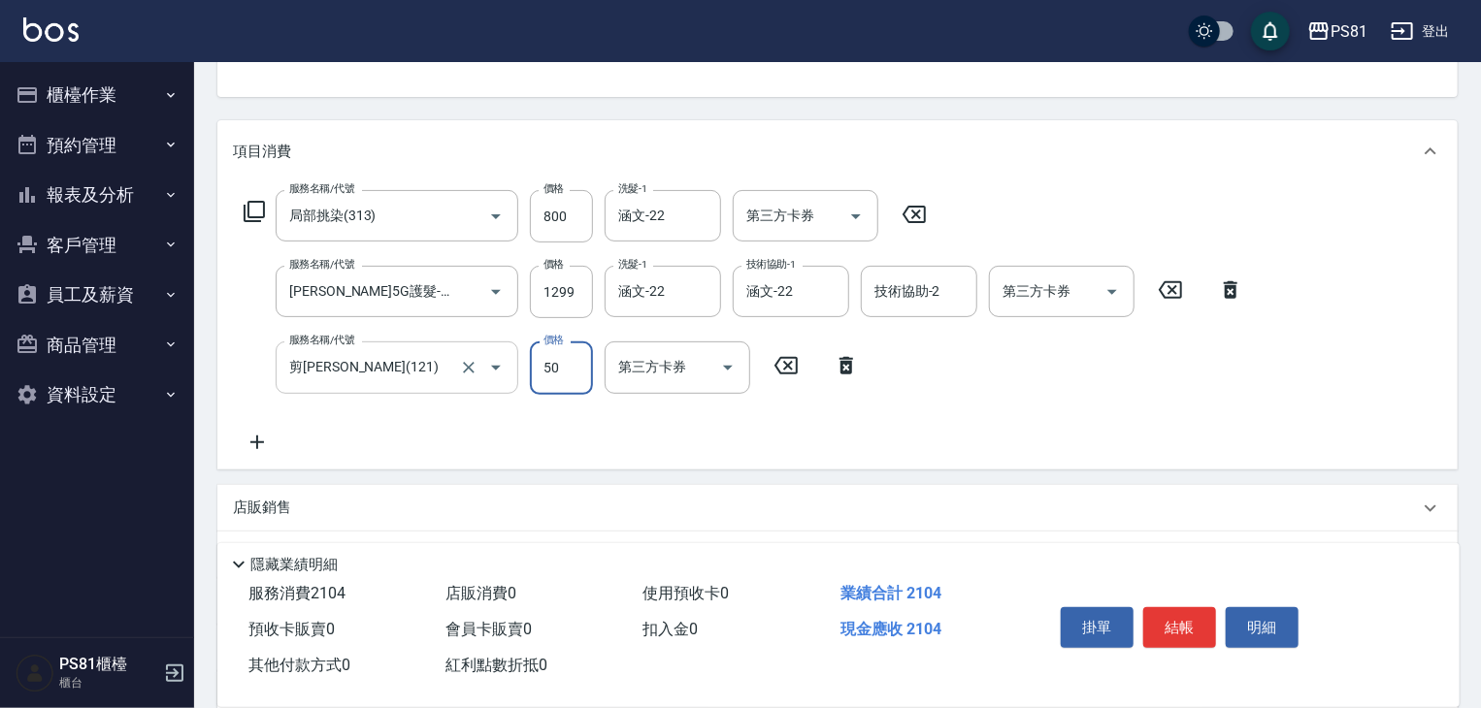
type input "50"
click at [1164, 622] on button "結帳" at bounding box center [1179, 628] width 73 height 41
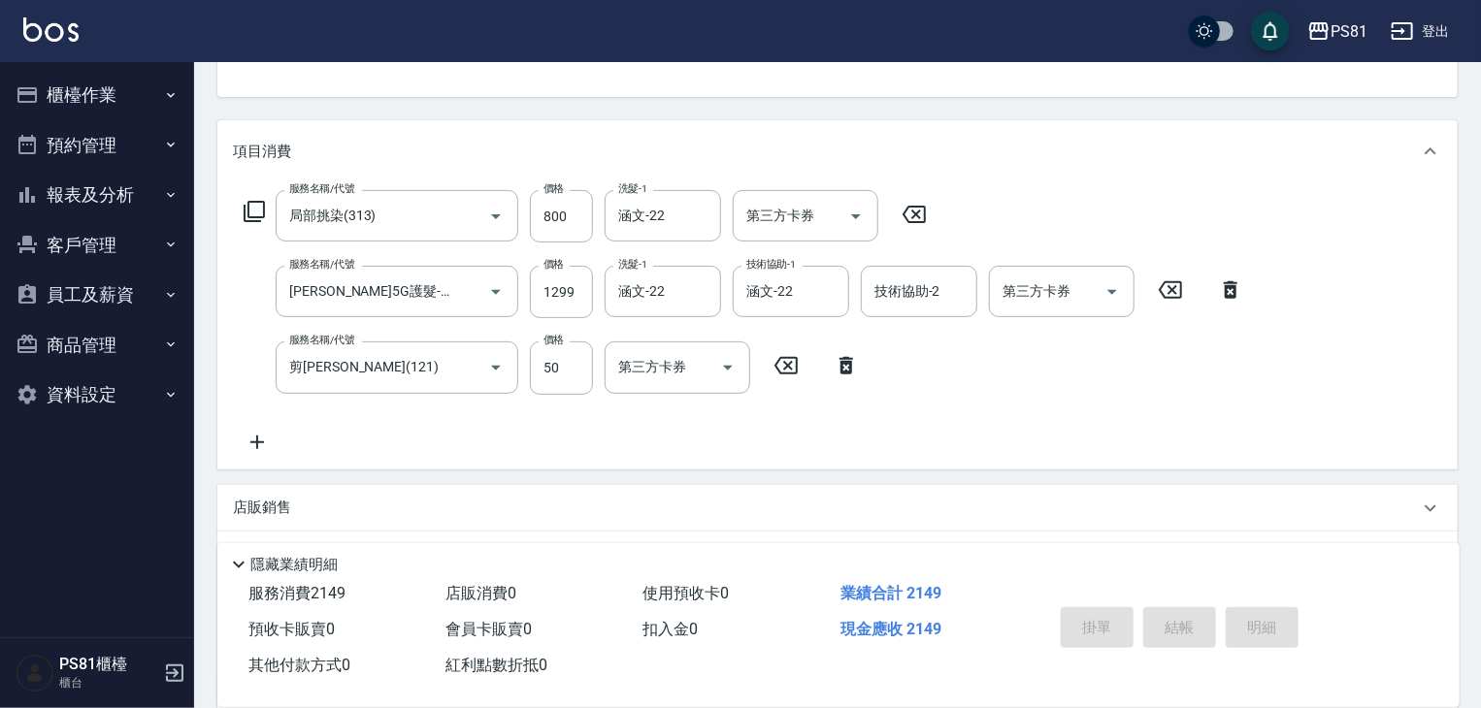
type input "2025/10/15 15:37"
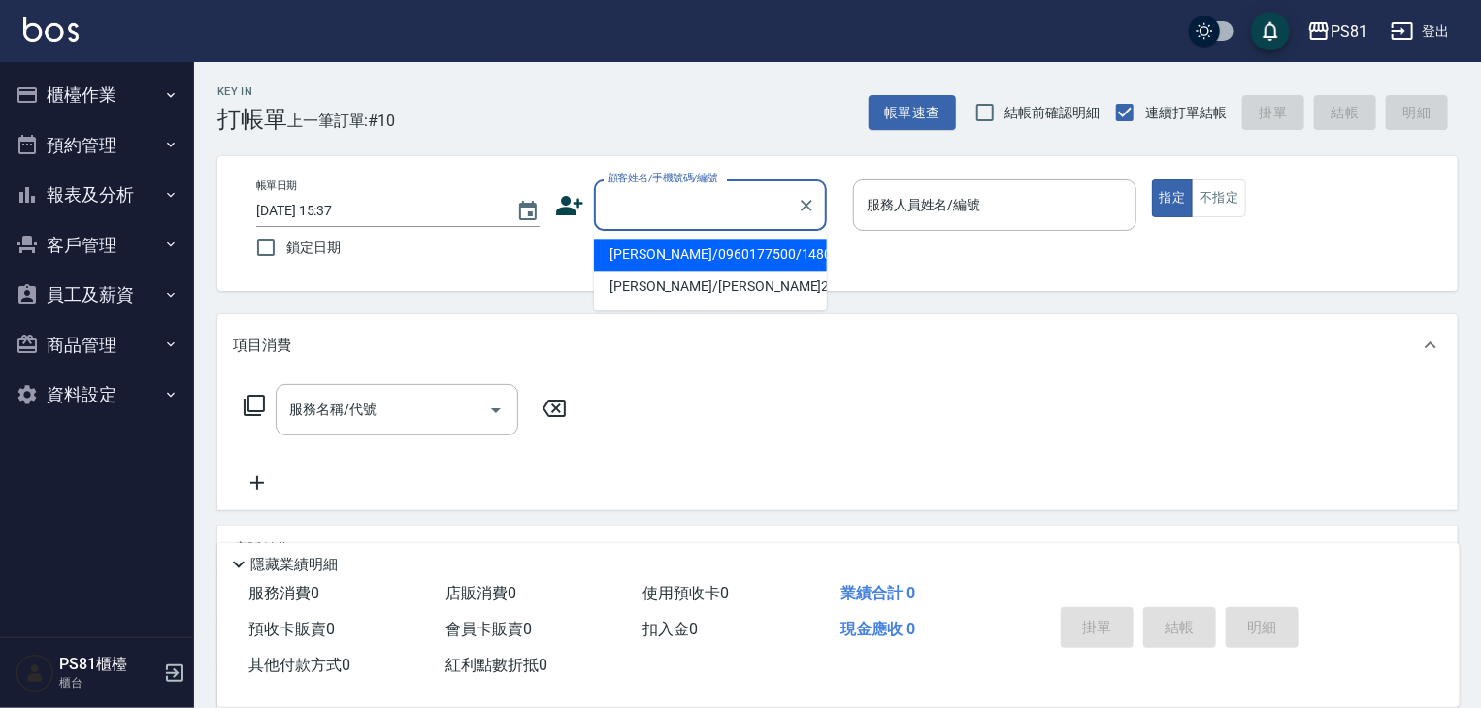
click at [679, 199] on input "顧客姓名/手機號碼/編號" at bounding box center [696, 205] width 186 height 34
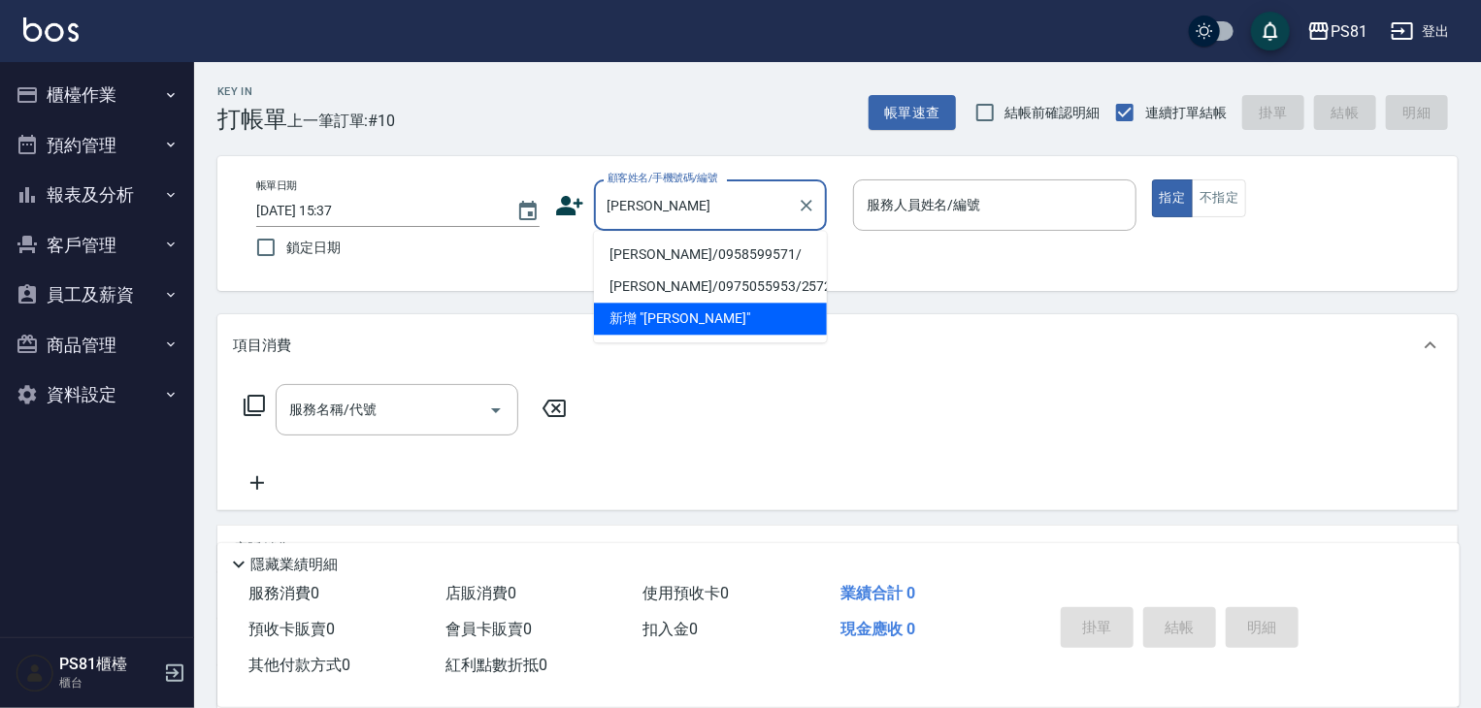
click at [679, 247] on li "邱羽綺/0958599571/" at bounding box center [710, 255] width 233 height 32
type input "邱羽綺/0958599571/"
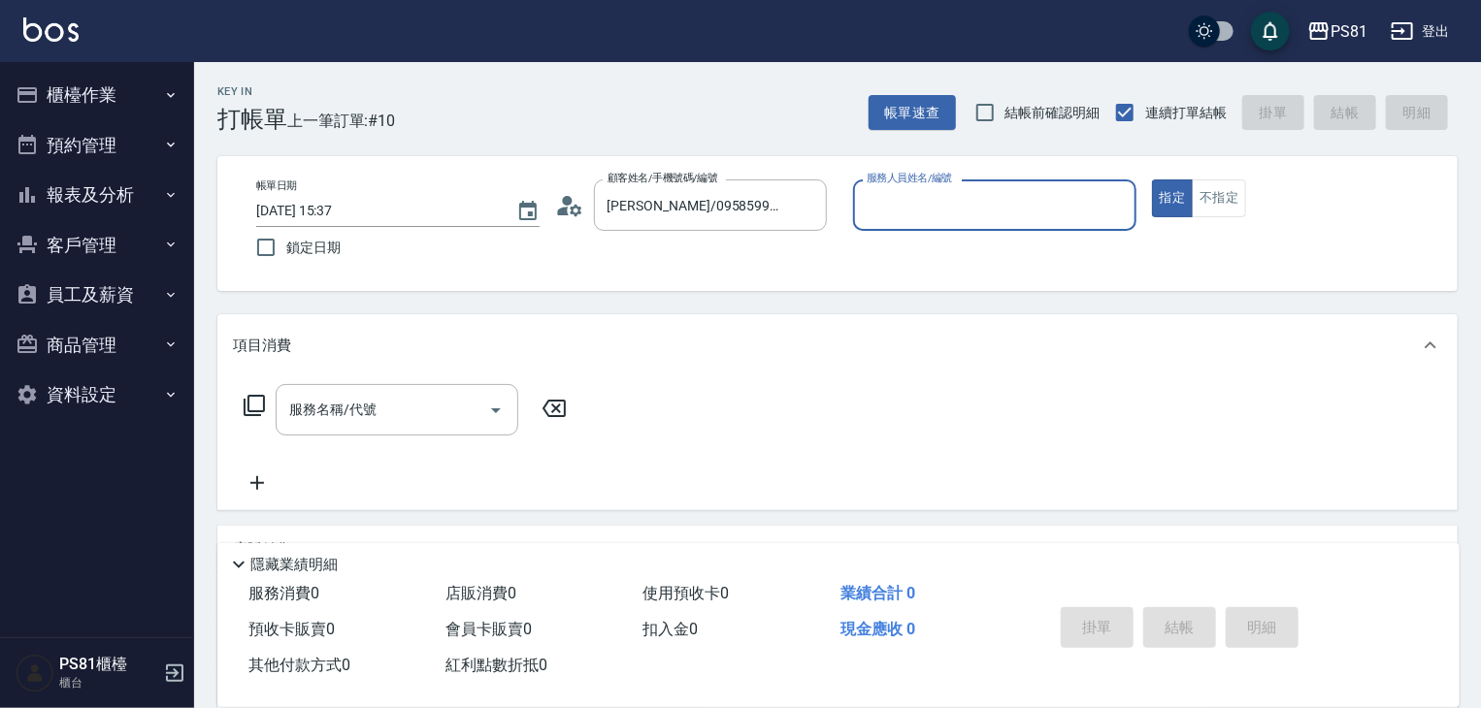
click at [1037, 194] on input "服務人員姓名/編號" at bounding box center [995, 205] width 266 height 34
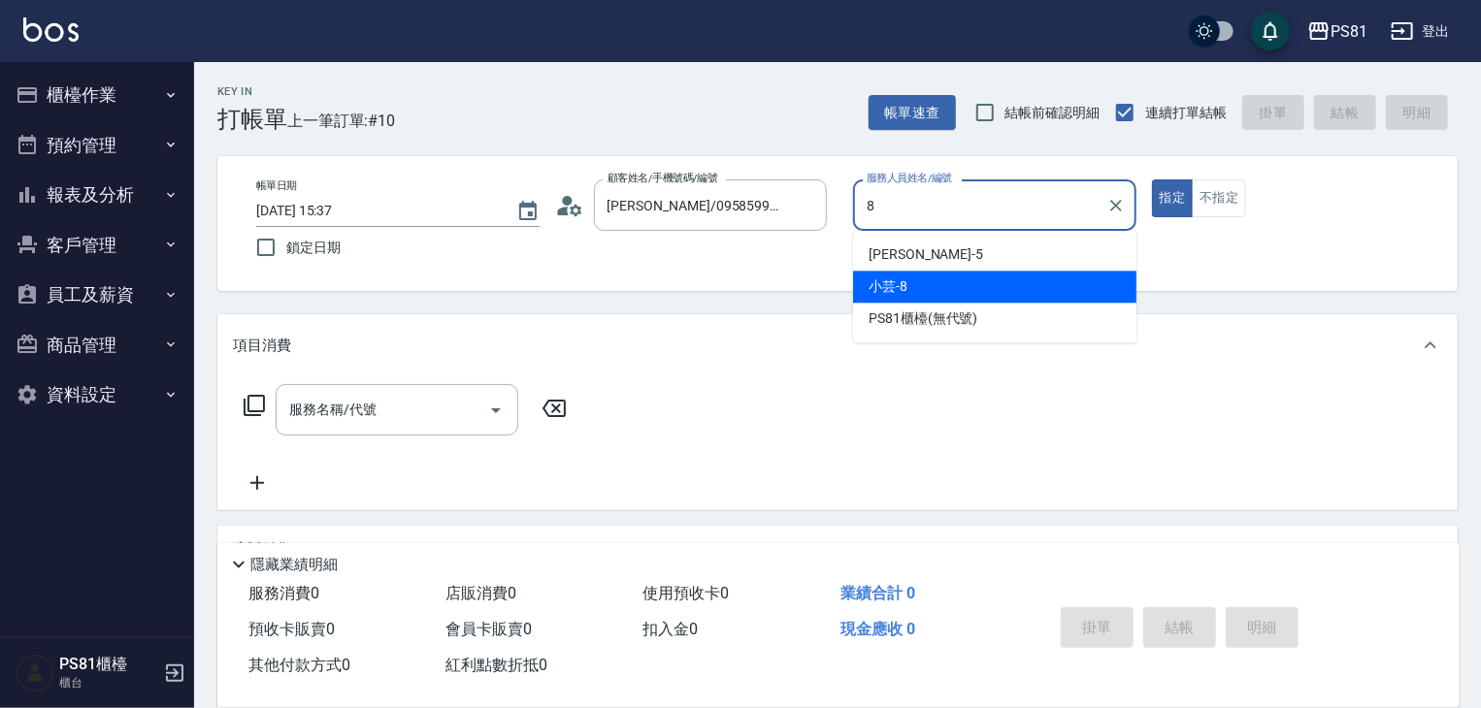
type input "小芸-8"
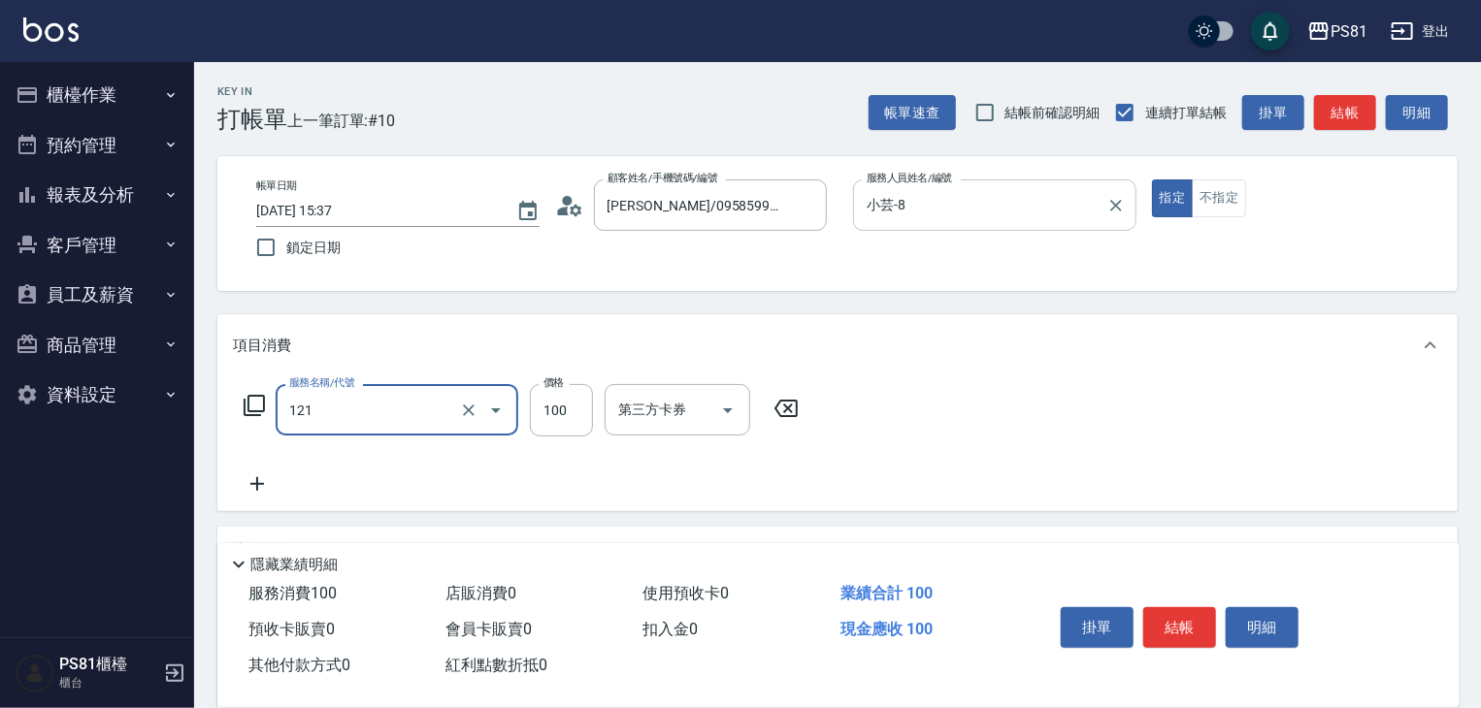
type input "剪劉海(121)"
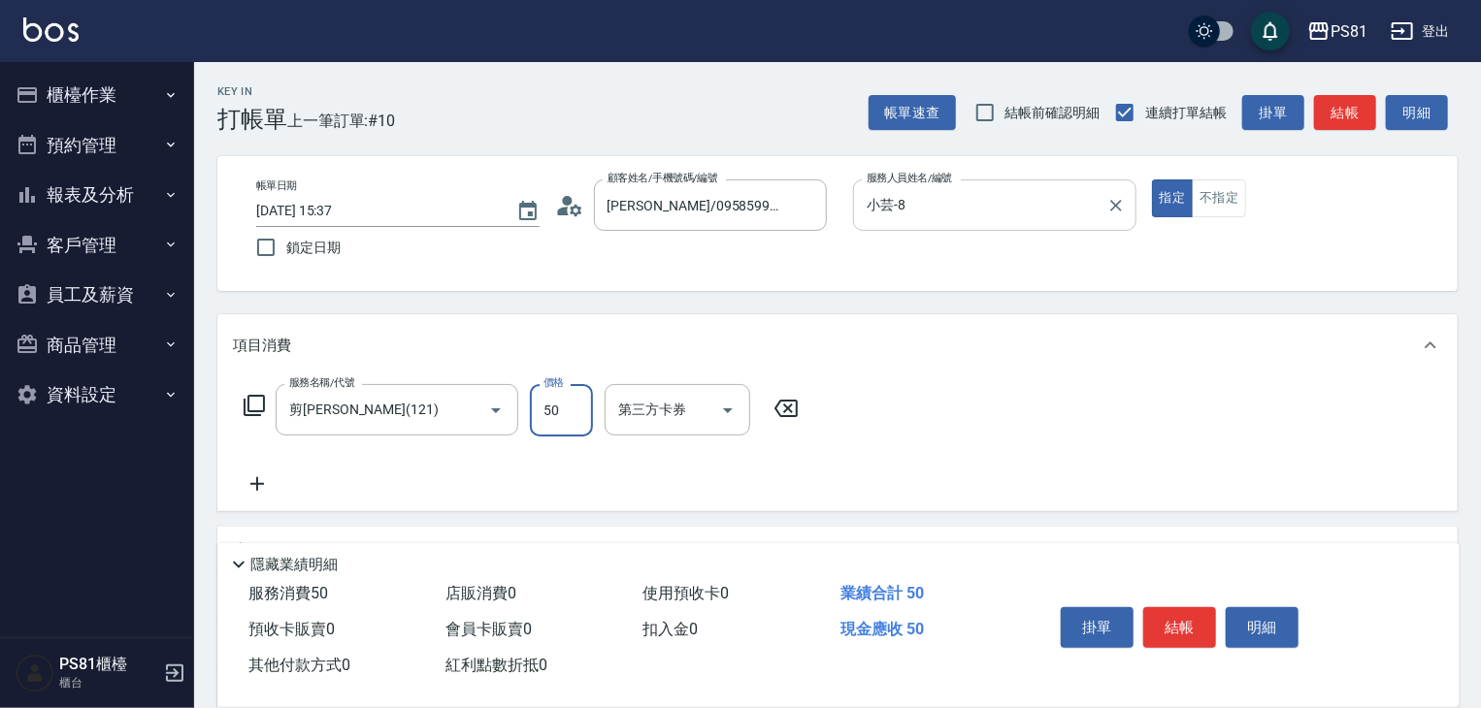
type input "50"
click at [1173, 631] on button "結帳" at bounding box center [1179, 628] width 73 height 41
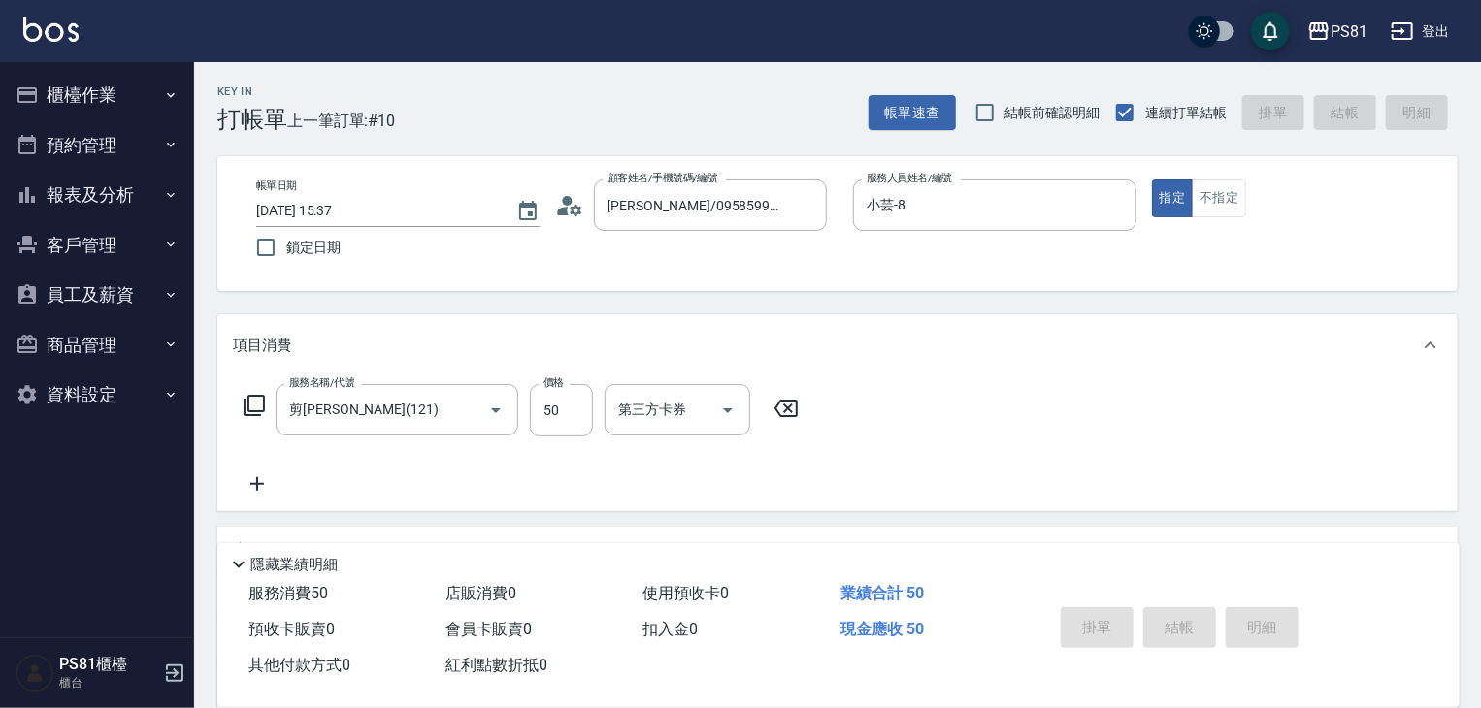
type input "2025/10/15 15:59"
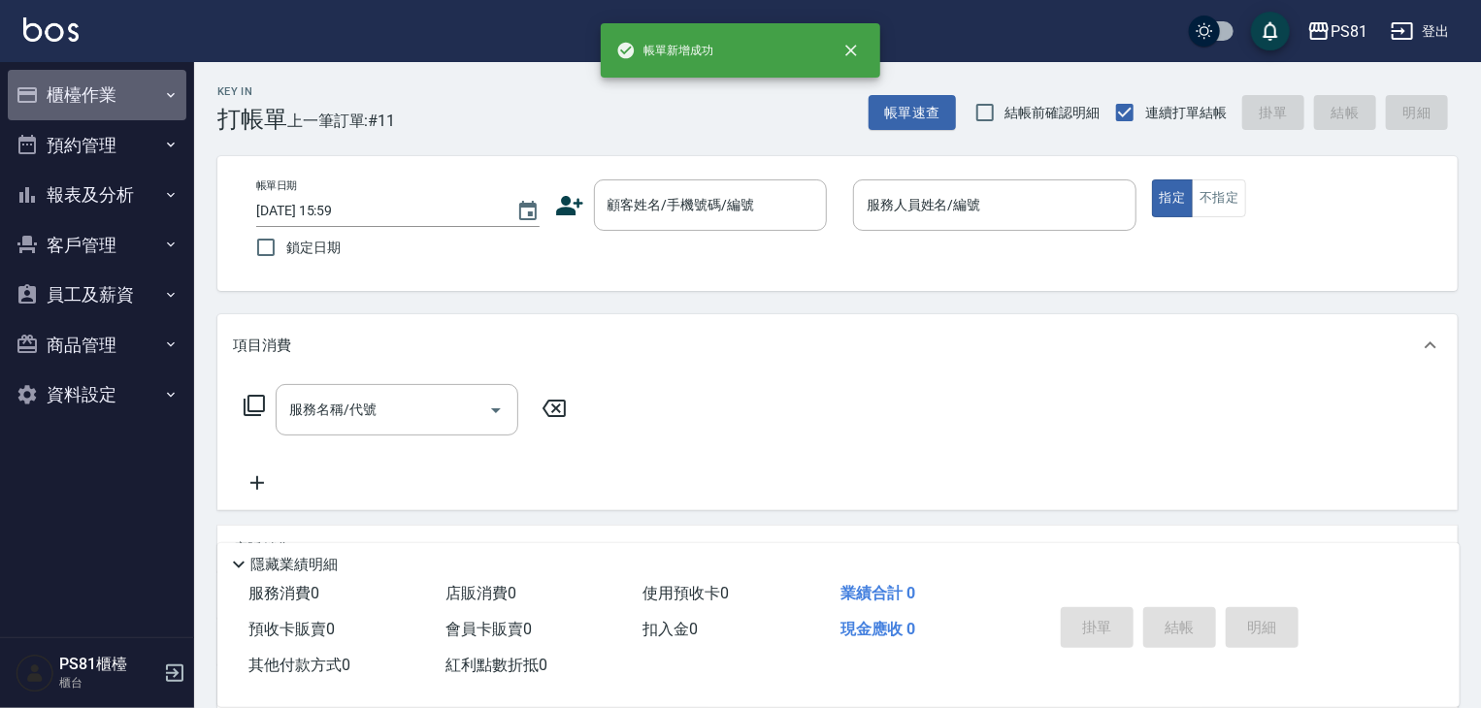
click at [104, 86] on button "櫃檯作業" at bounding box center [97, 95] width 179 height 50
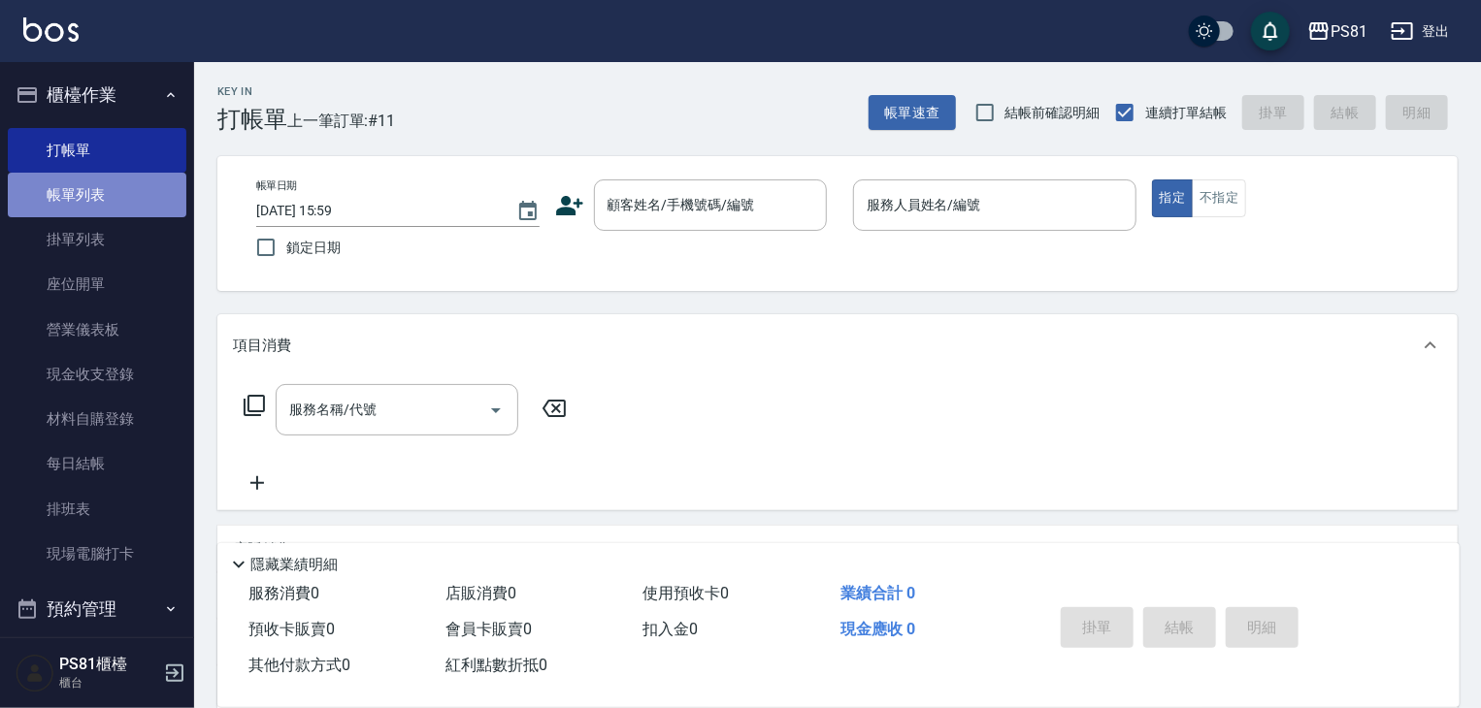
click at [129, 191] on link "帳單列表" at bounding box center [97, 195] width 179 height 45
